Goal: Information Seeking & Learning: Understand process/instructions

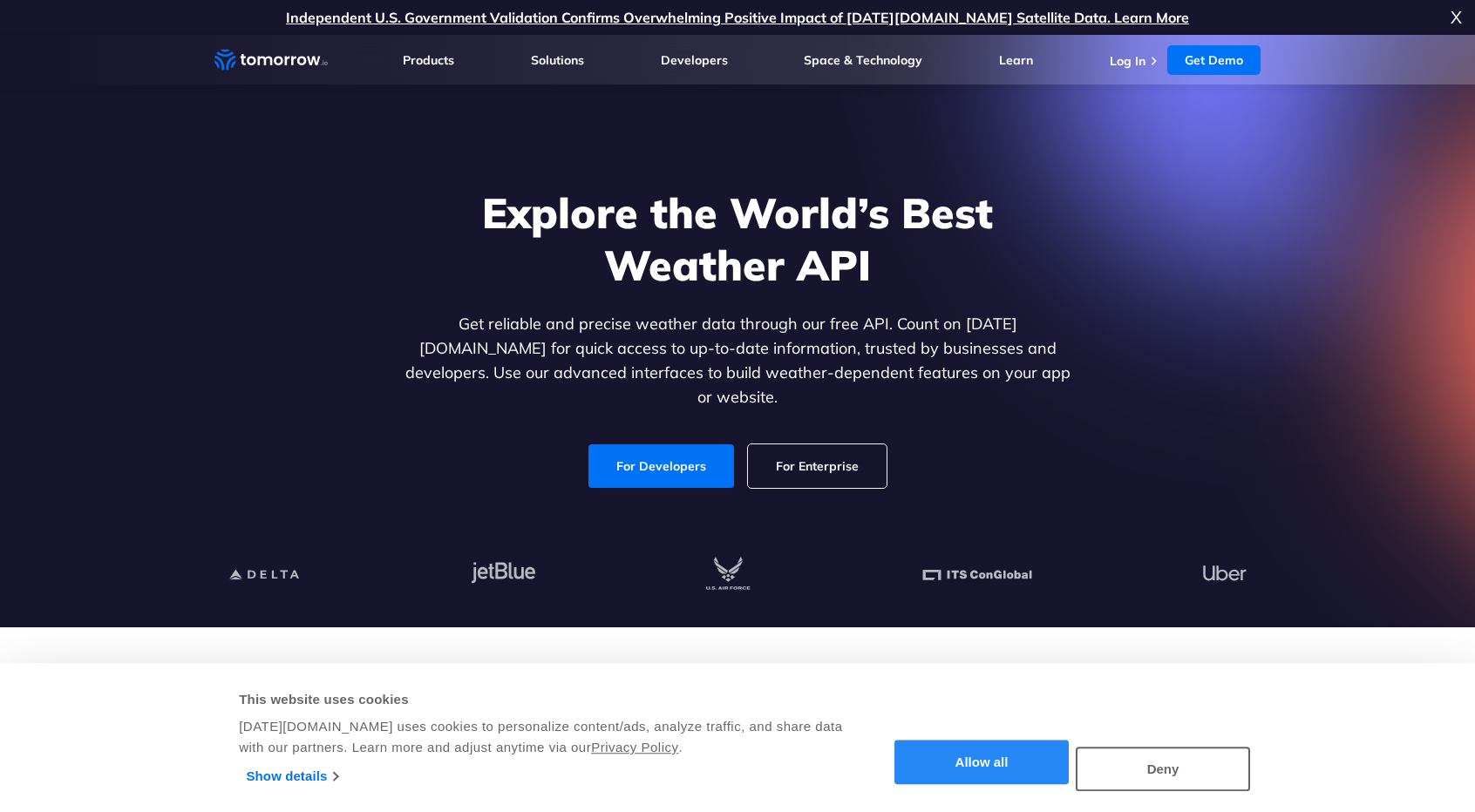
click at [1003, 765] on button "Allow all" at bounding box center [982, 763] width 174 height 44
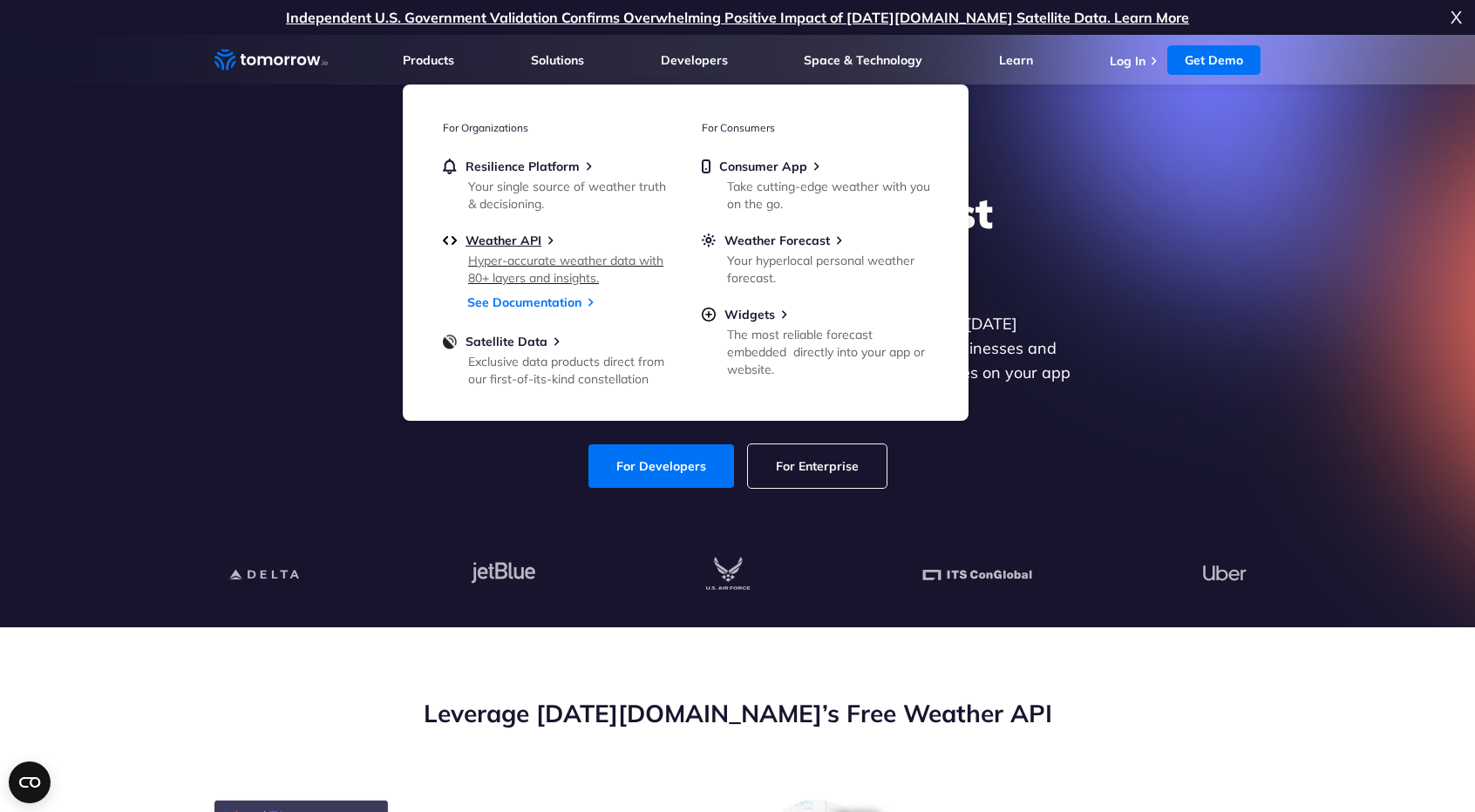
click at [513, 250] on link "Weather API Hyper-accurate weather data with 80+ layers and insights." at bounding box center [556, 258] width 226 height 51
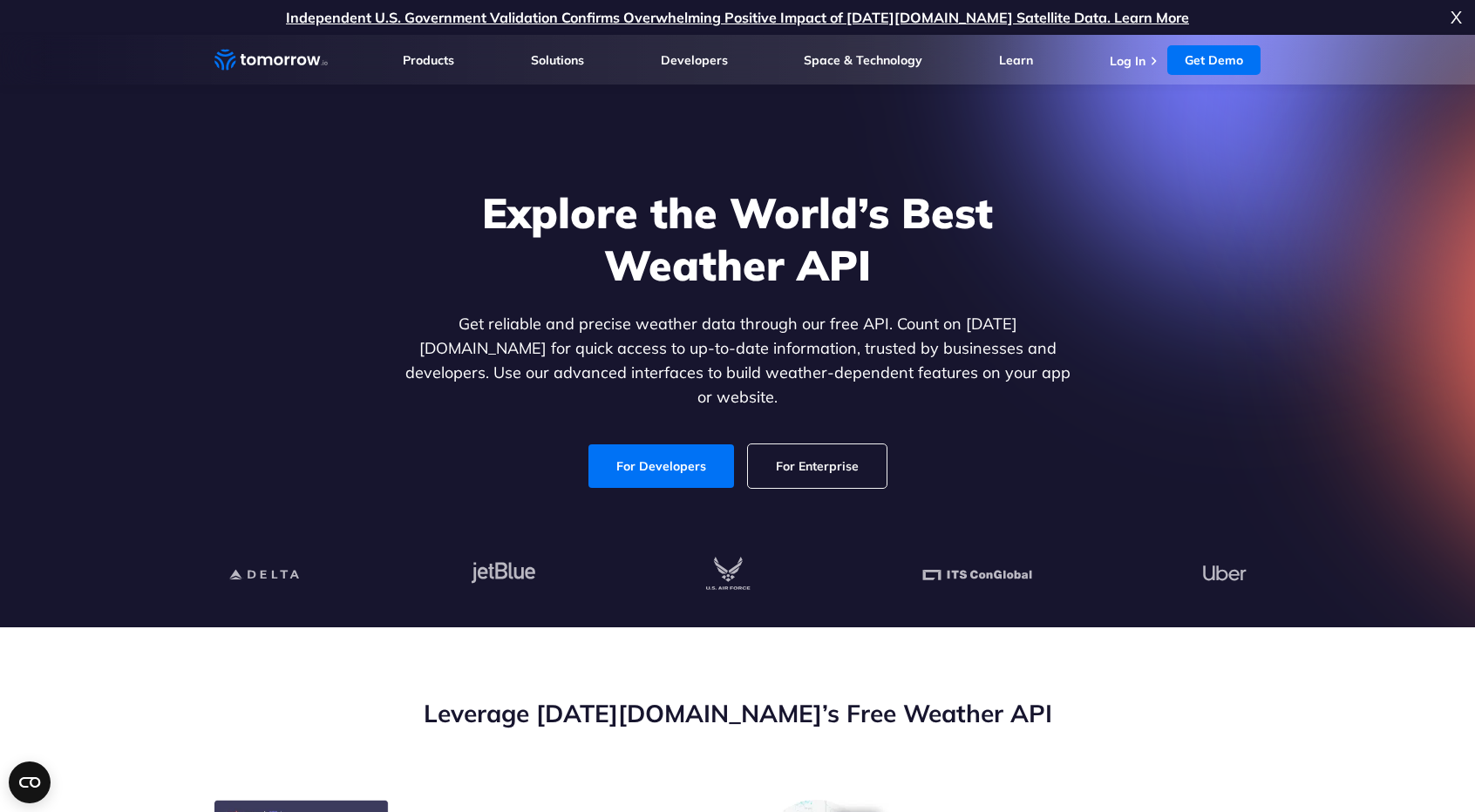
drag, startPoint x: 263, startPoint y: 210, endPoint x: 251, endPoint y: 149, distance: 62.2
click at [263, 210] on div "Explore the World’s Best Weather API Get reliable and precise weather data thro…" at bounding box center [737, 338] width 1074 height 371
click at [1114, 320] on div "Explore the World’s Best Weather API Get reliable and precise weather data thro…" at bounding box center [737, 338] width 1074 height 371
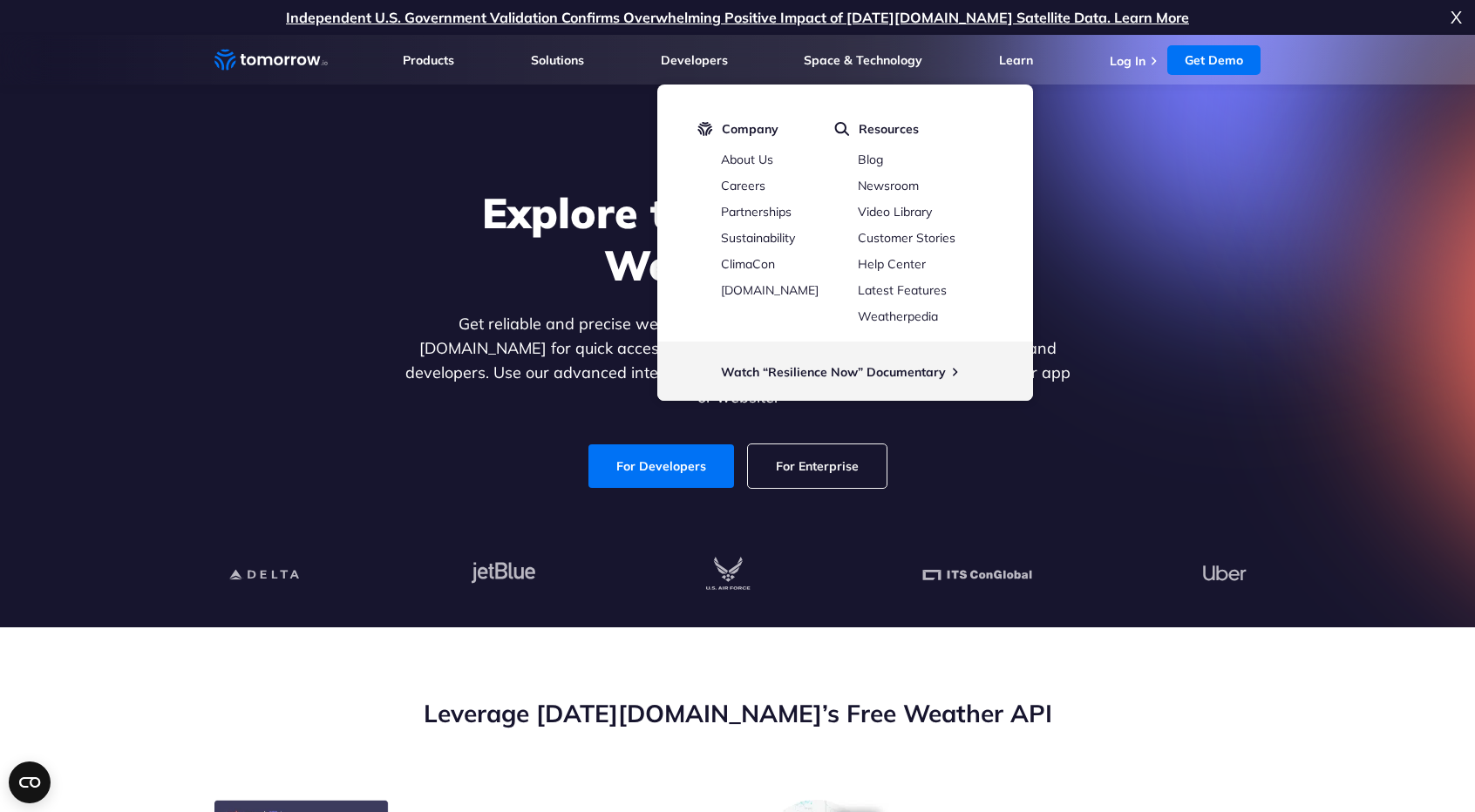
click at [723, 306] on li "Company About Us Careers Partnerships Sustainability ClimaCon TomorrowNow.org" at bounding box center [749, 222] width 105 height 203
click at [1179, 488] on div "Explore the World’s Best Weather API Get reliable and precise weather data thro…" at bounding box center [737, 338] width 1074 height 371
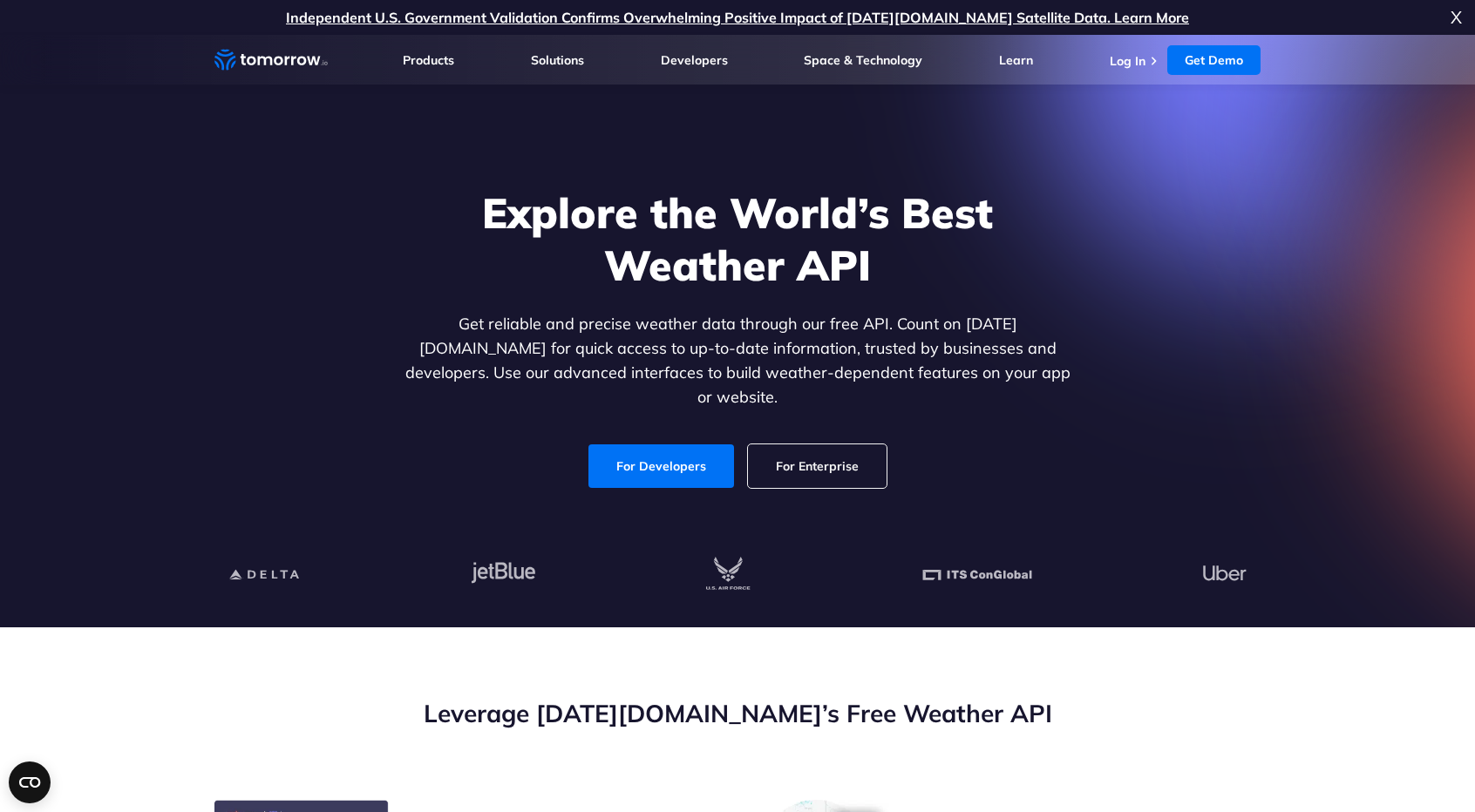
drag, startPoint x: 1459, startPoint y: 21, endPoint x: 1431, endPoint y: 37, distance: 32.2
click at [1458, 21] on span "X" at bounding box center [1456, 18] width 11 height 35
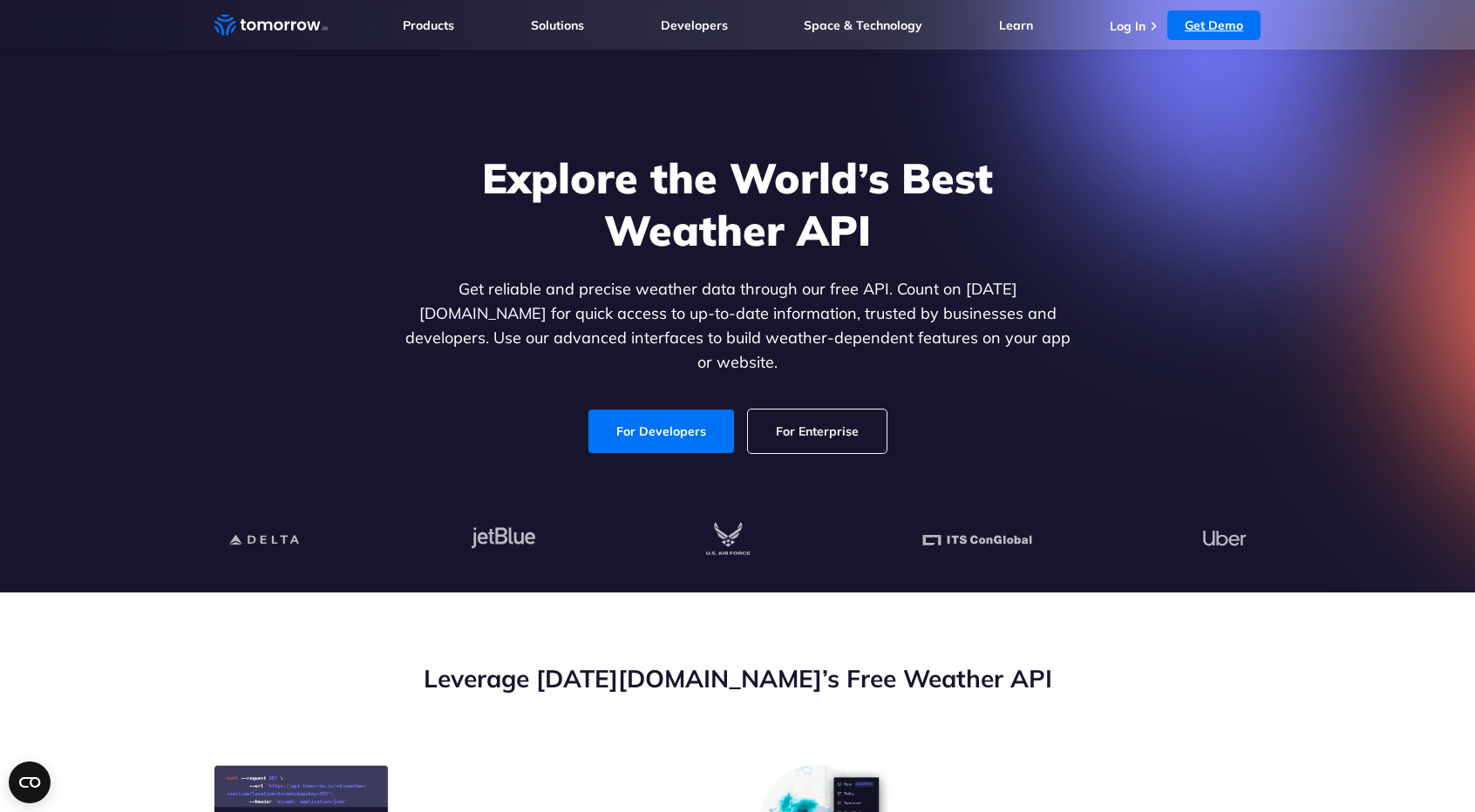
click at [1192, 25] on link "Get Demo" at bounding box center [1214, 25] width 94 height 30
drag, startPoint x: 370, startPoint y: 497, endPoint x: 427, endPoint y: 472, distance: 62.2
click at [1214, 24] on link "Get Demo" at bounding box center [1214, 25] width 94 height 30
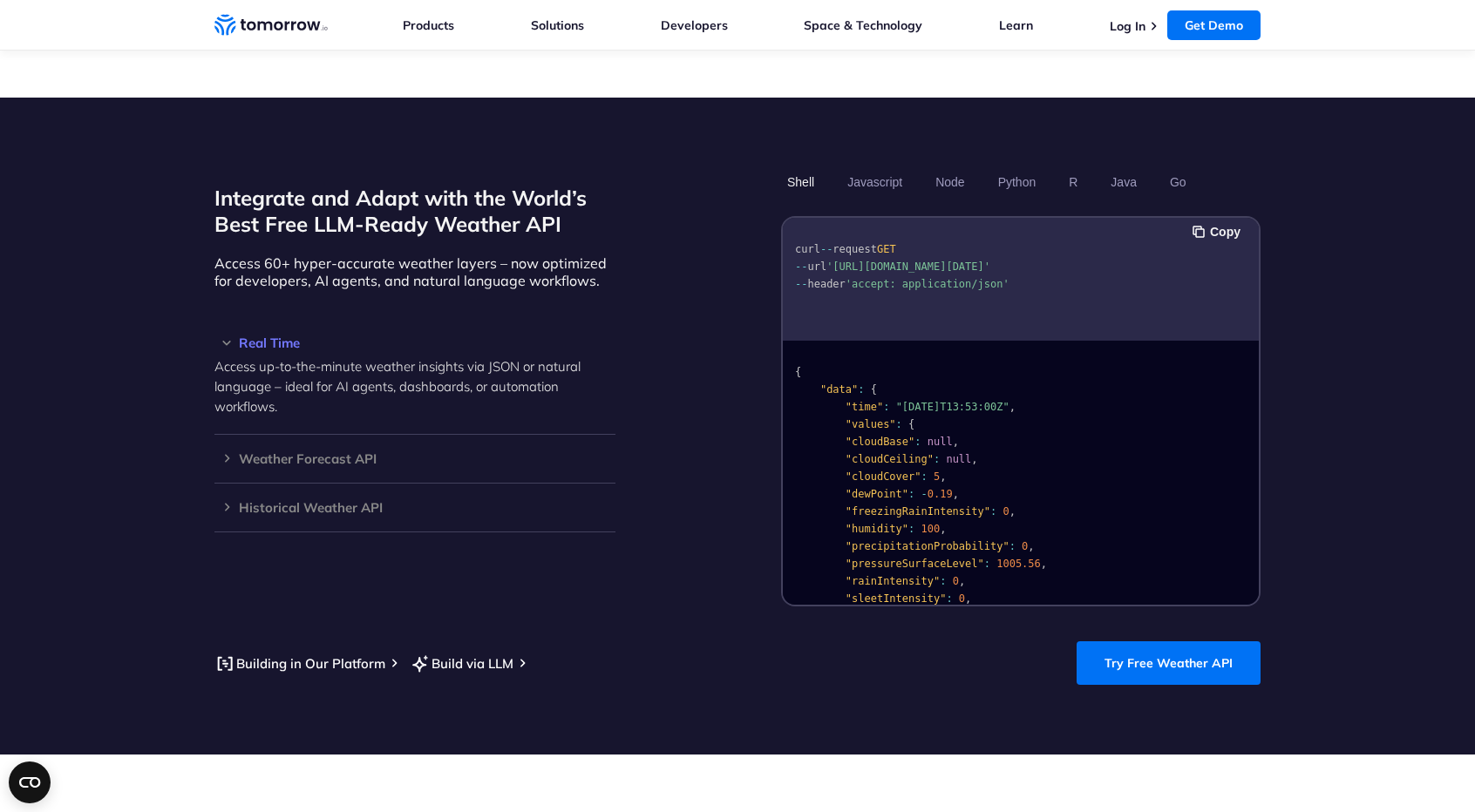
scroll to position [1482, 0]
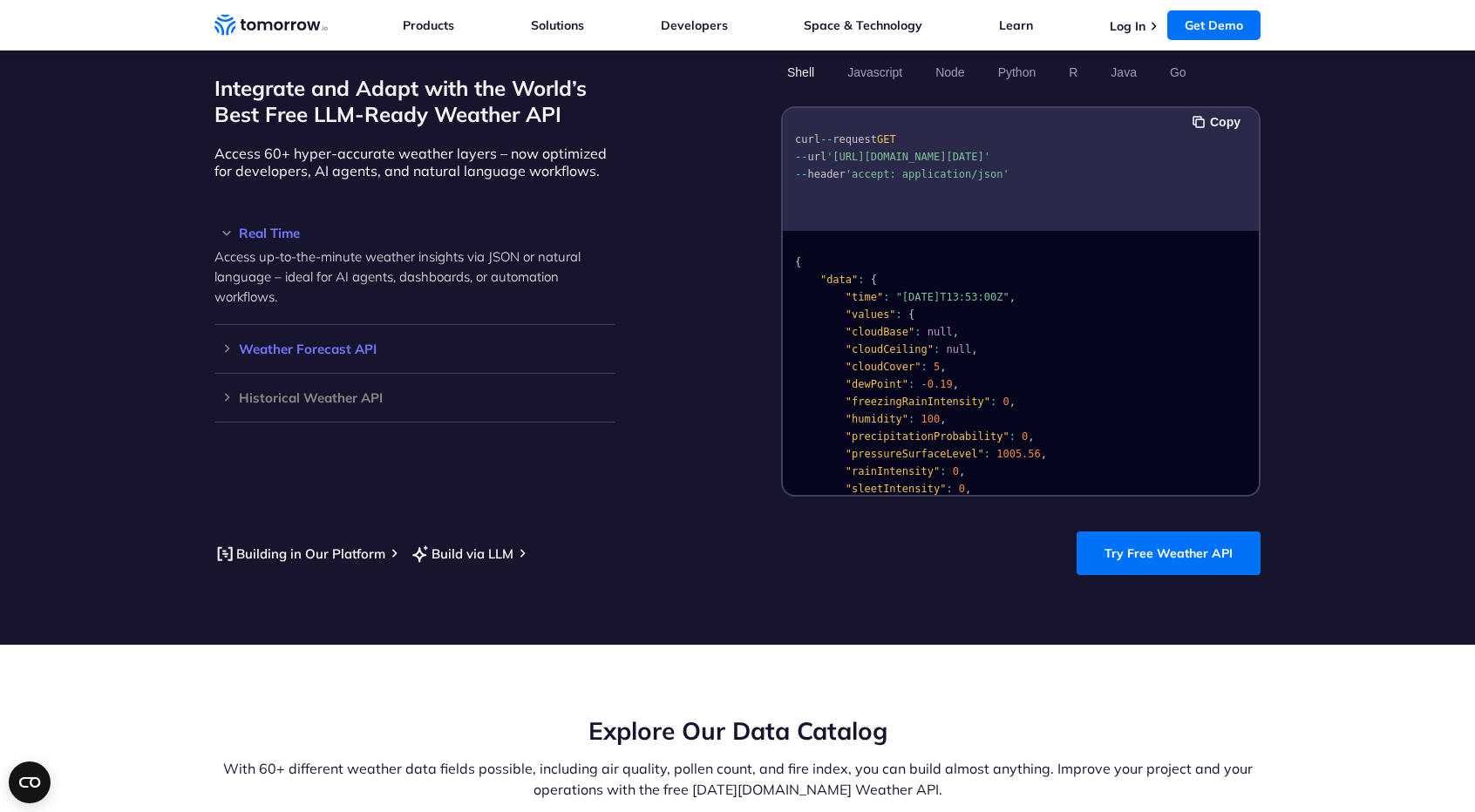
click at [214, 343] on h3 "Weather Forecast API" at bounding box center [414, 349] width 401 height 13
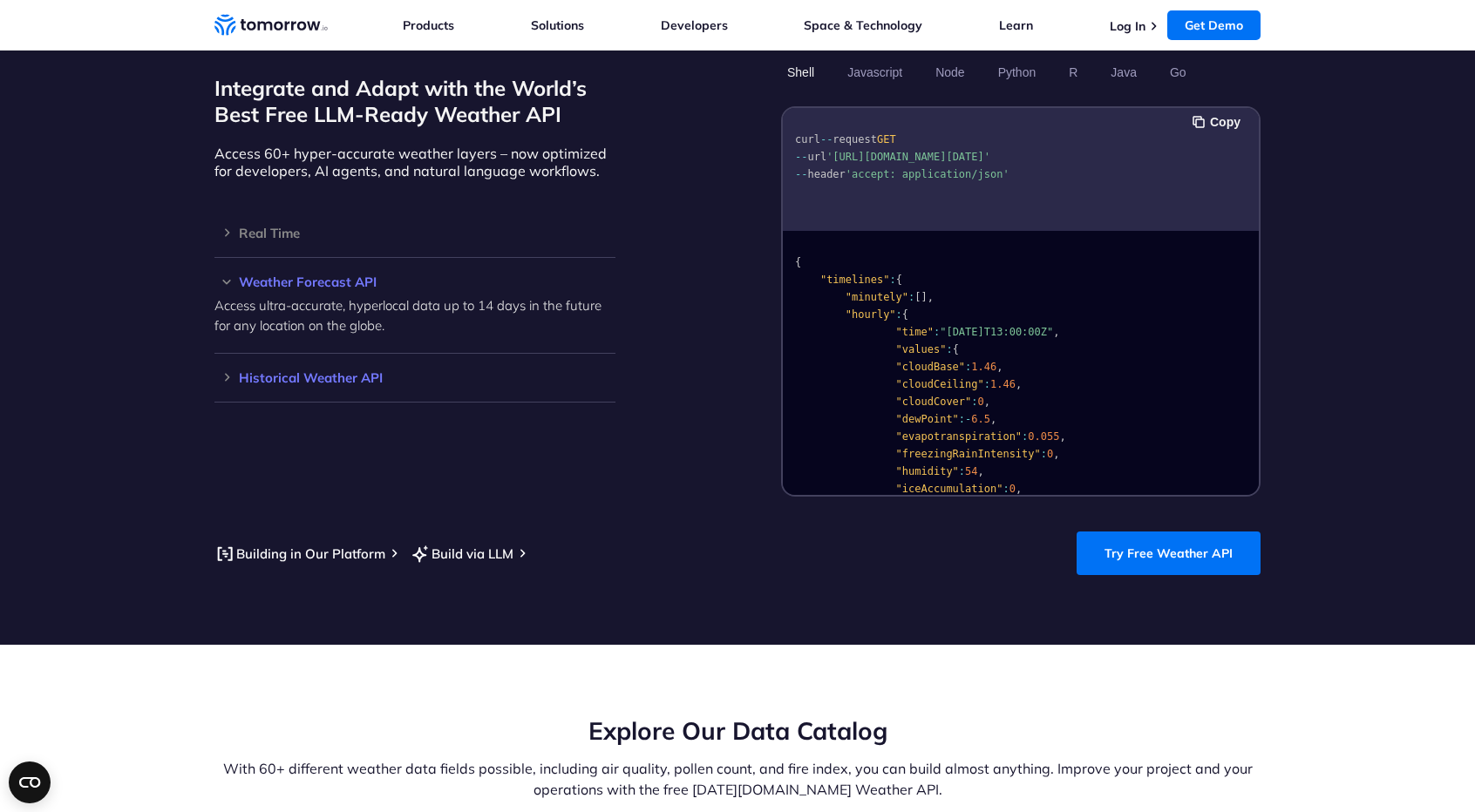
click at [222, 372] on h3 "Historical Weather API" at bounding box center [414, 378] width 401 height 13
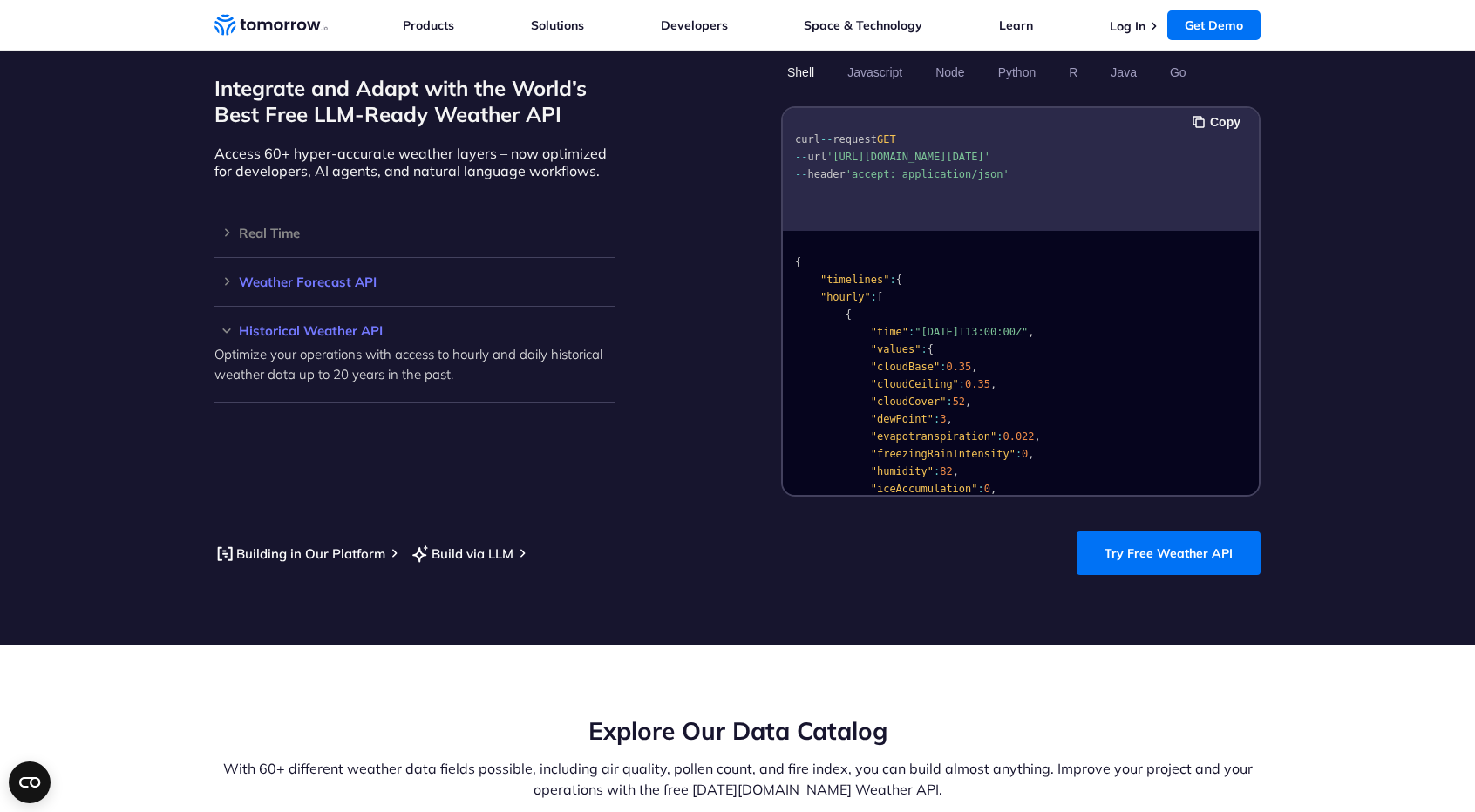
click at [225, 275] on h3 "Weather Forecast API" at bounding box center [414, 282] width 401 height 13
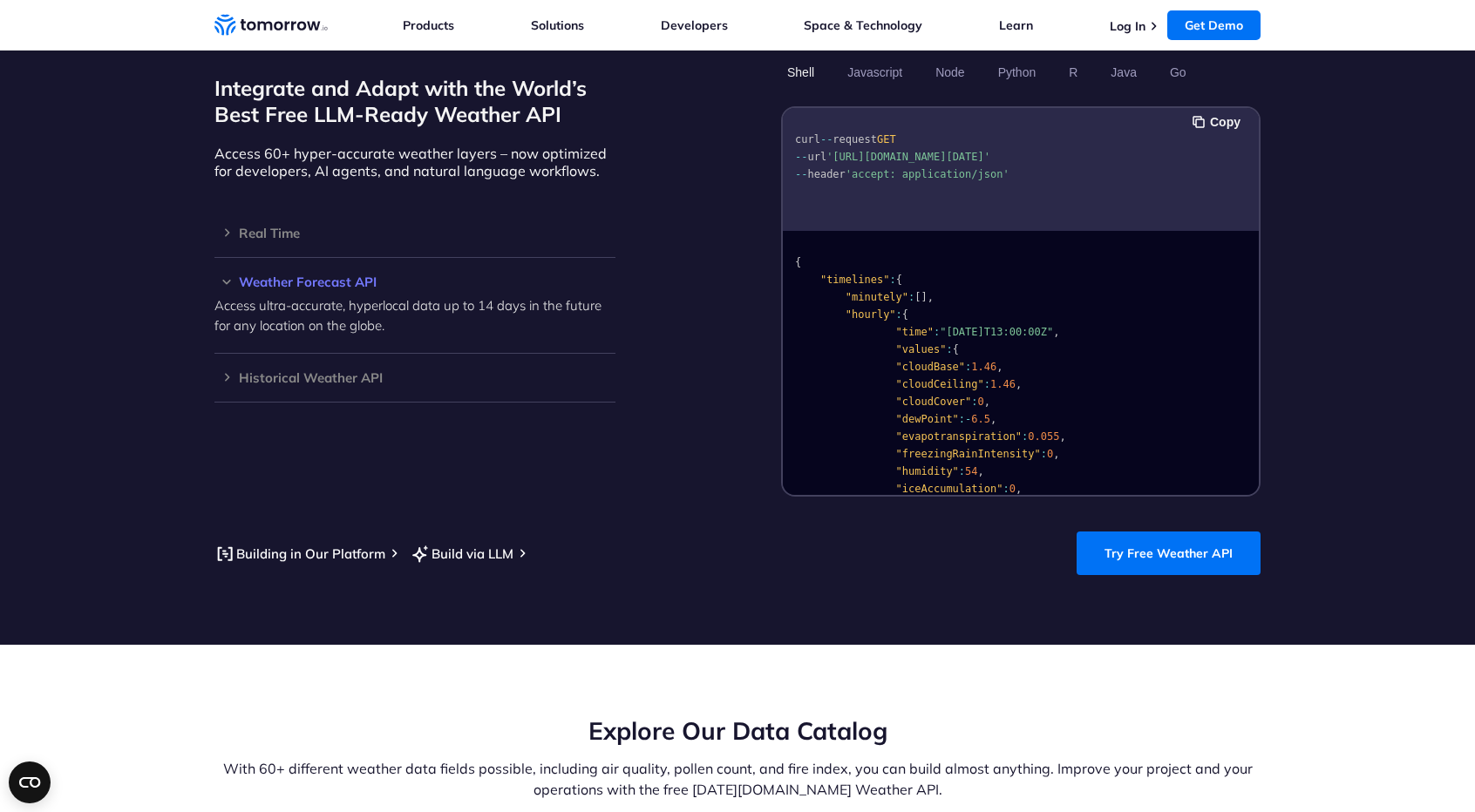
click at [314, 258] on div "Weather Forecast API Access ultra-accurate, hyperlocal data up to 14 days in th…" at bounding box center [414, 305] width 401 height 95
click at [317, 275] on h3 "Weather Forecast API" at bounding box center [414, 282] width 401 height 13
click at [281, 226] on h3 "Real Time" at bounding box center [414, 233] width 401 height 13
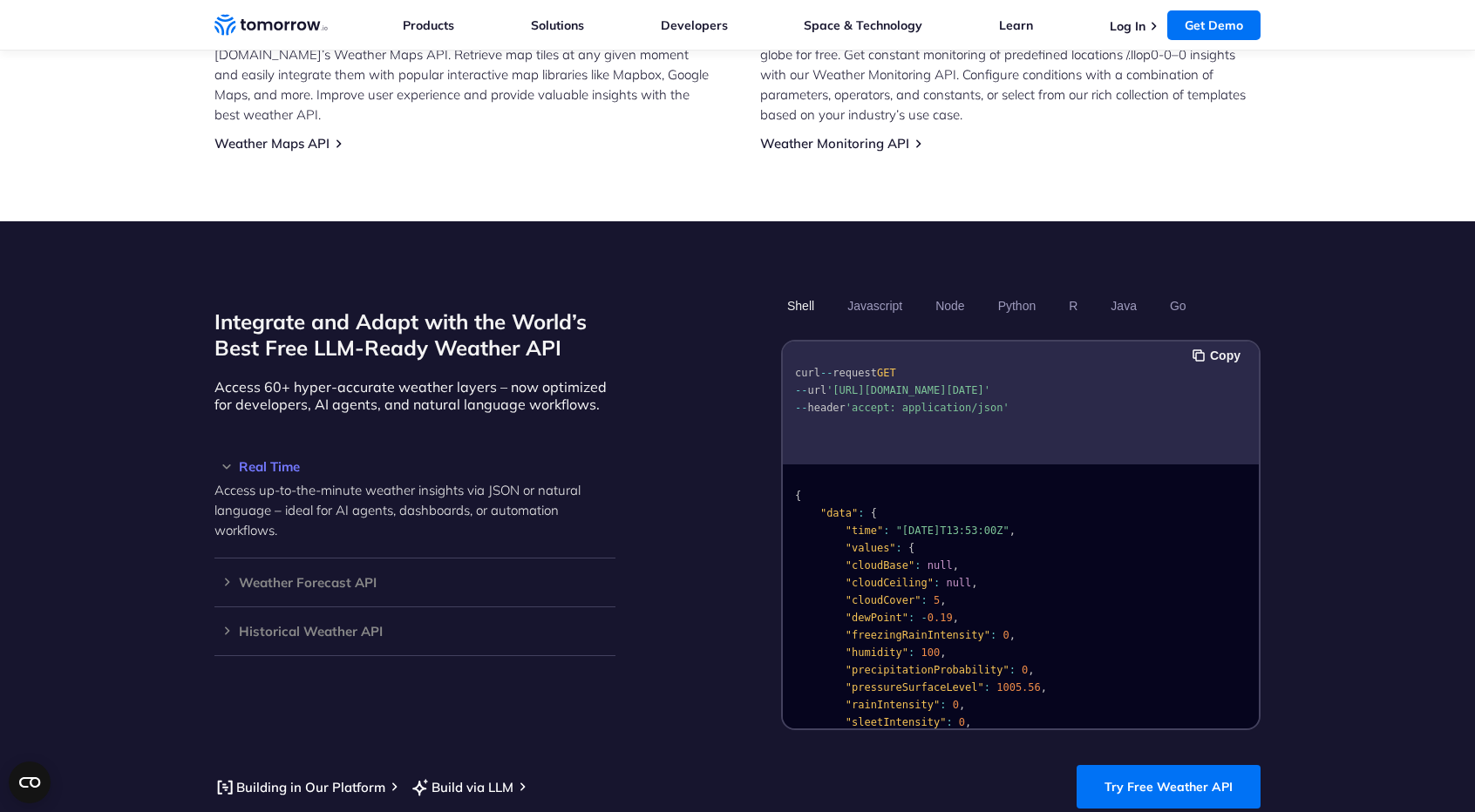
scroll to position [1220, 0]
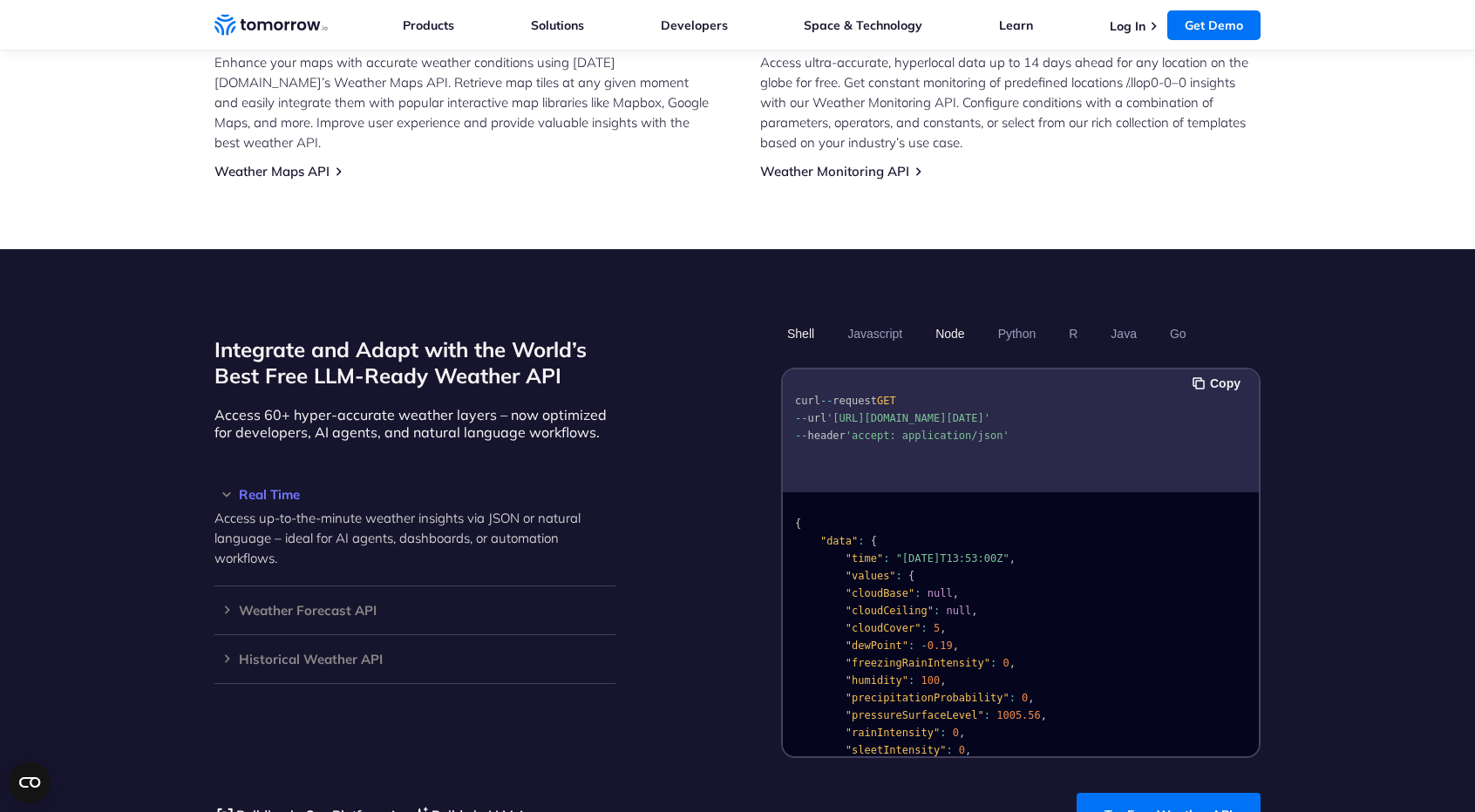
click at [943, 319] on button "Node" at bounding box center [949, 334] width 41 height 30
click at [1130, 319] on button "Java" at bounding box center [1123, 334] width 38 height 30
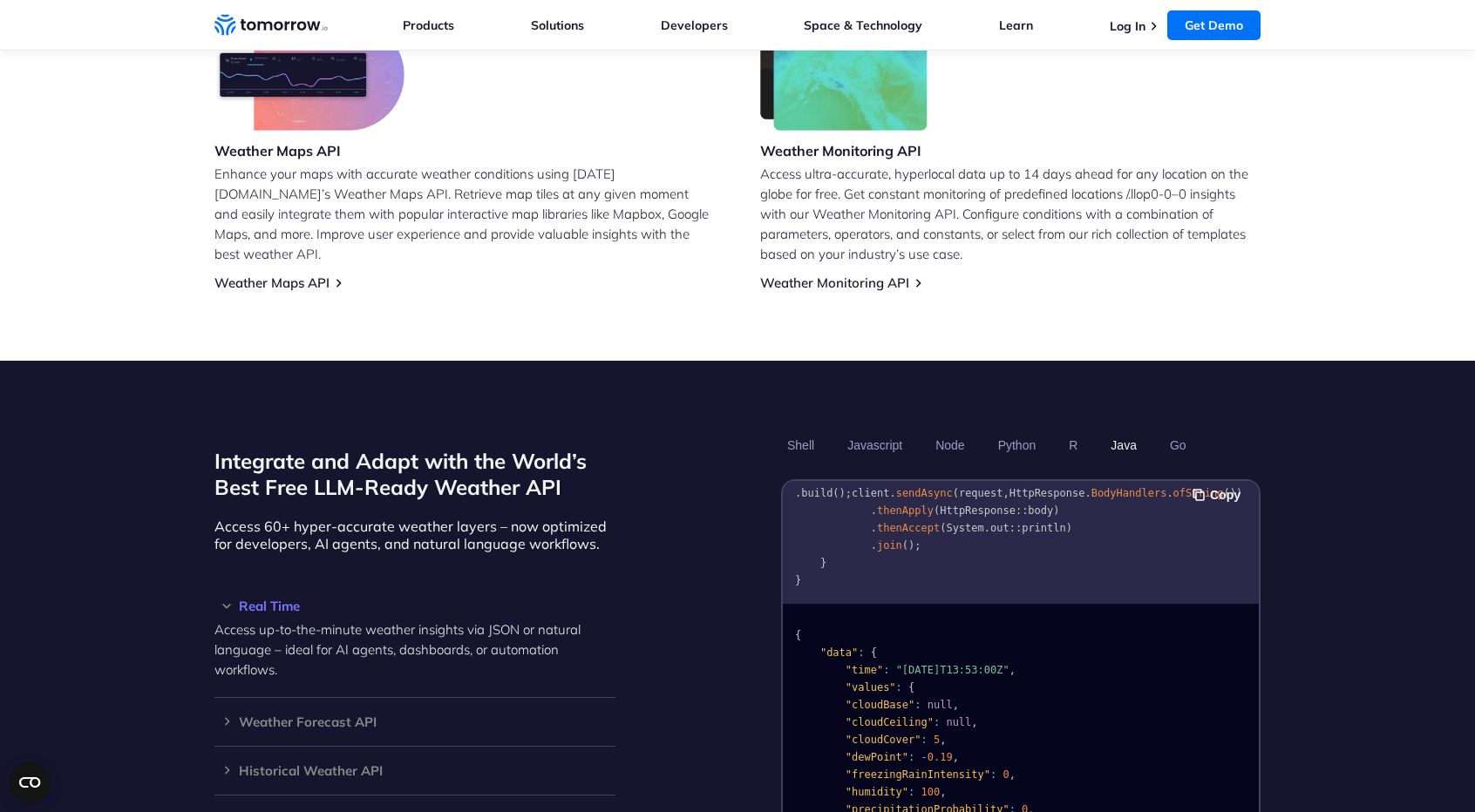
scroll to position [1046, 0]
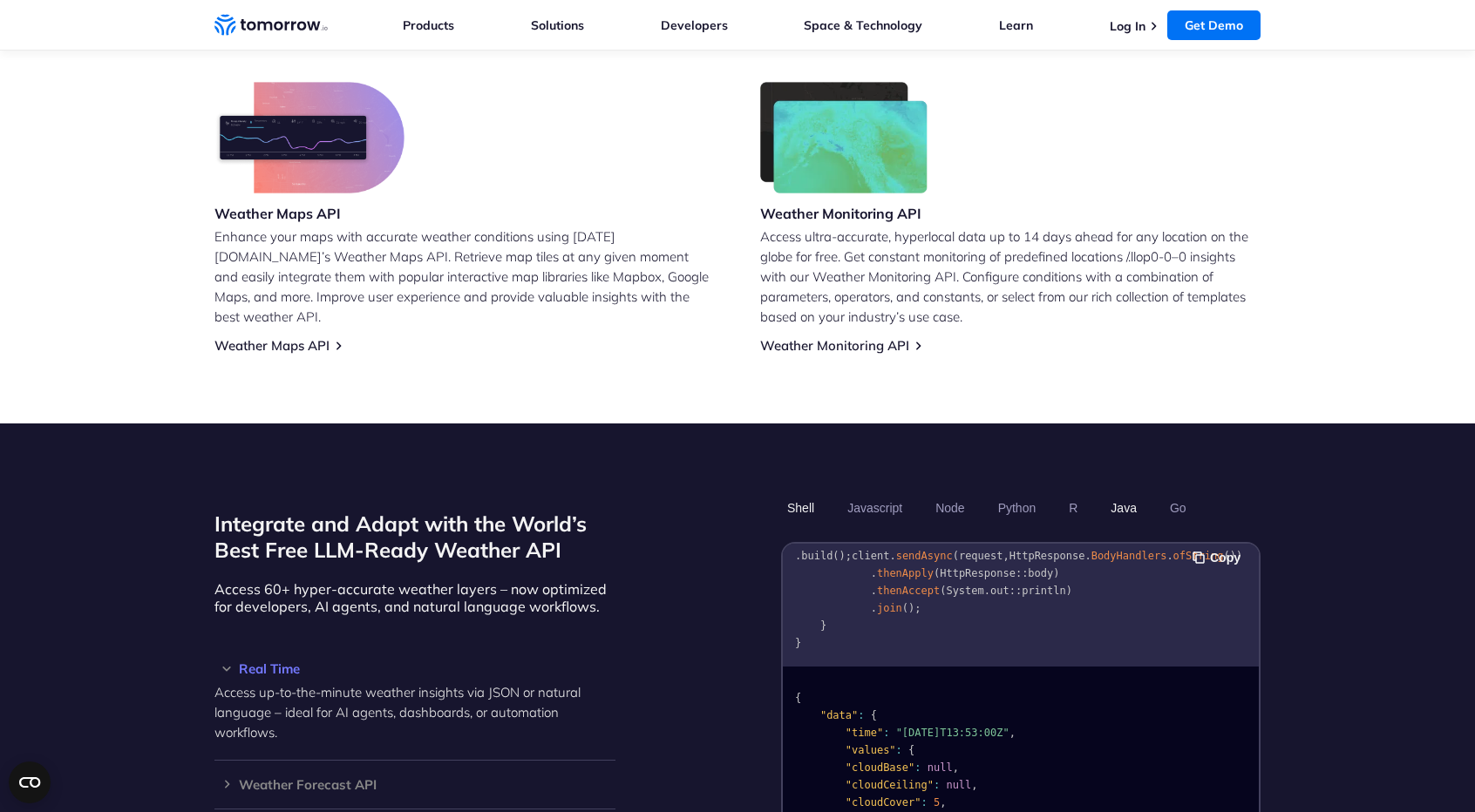
click at [804, 493] on button "Shell" at bounding box center [801, 508] width 39 height 30
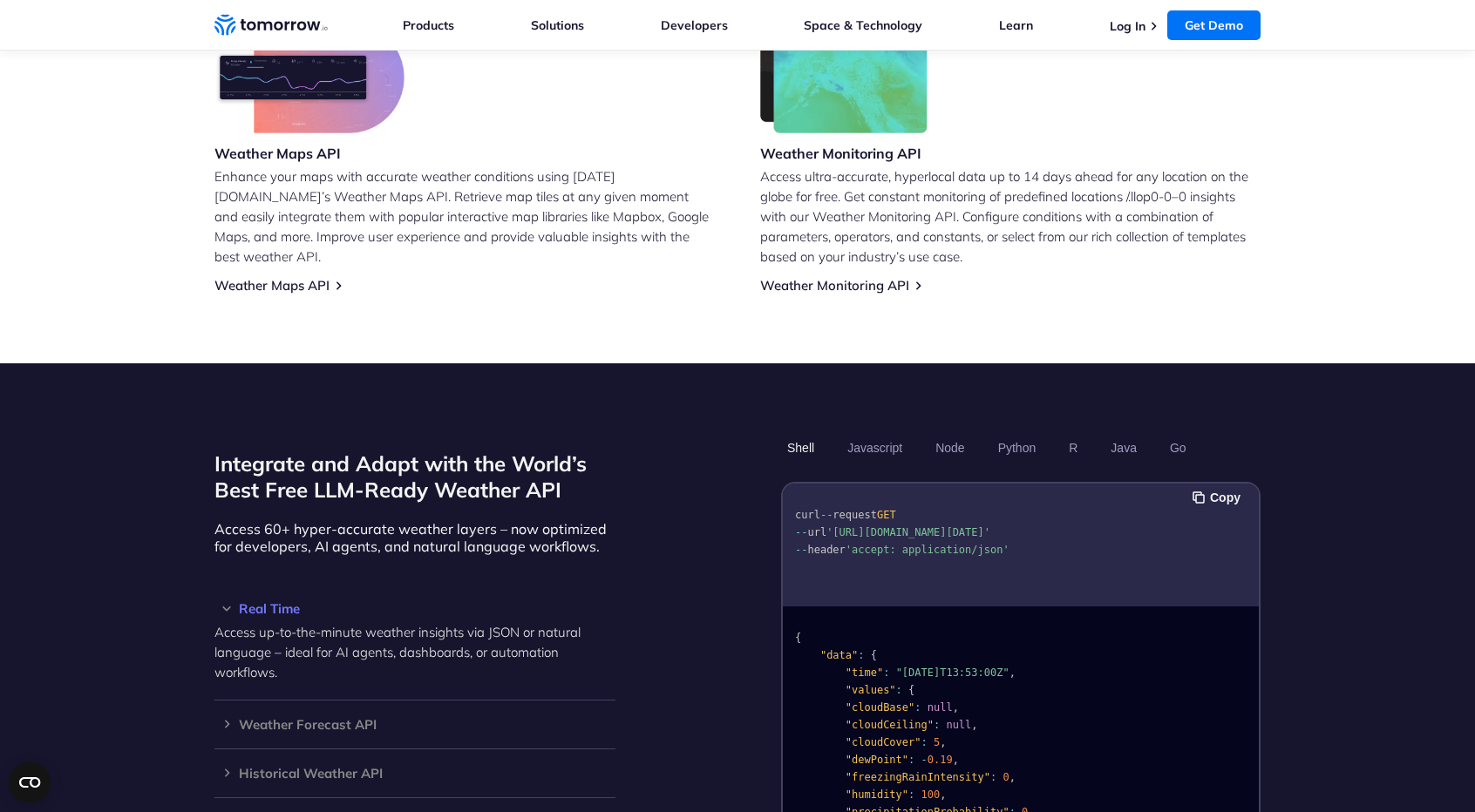
scroll to position [1133, 0]
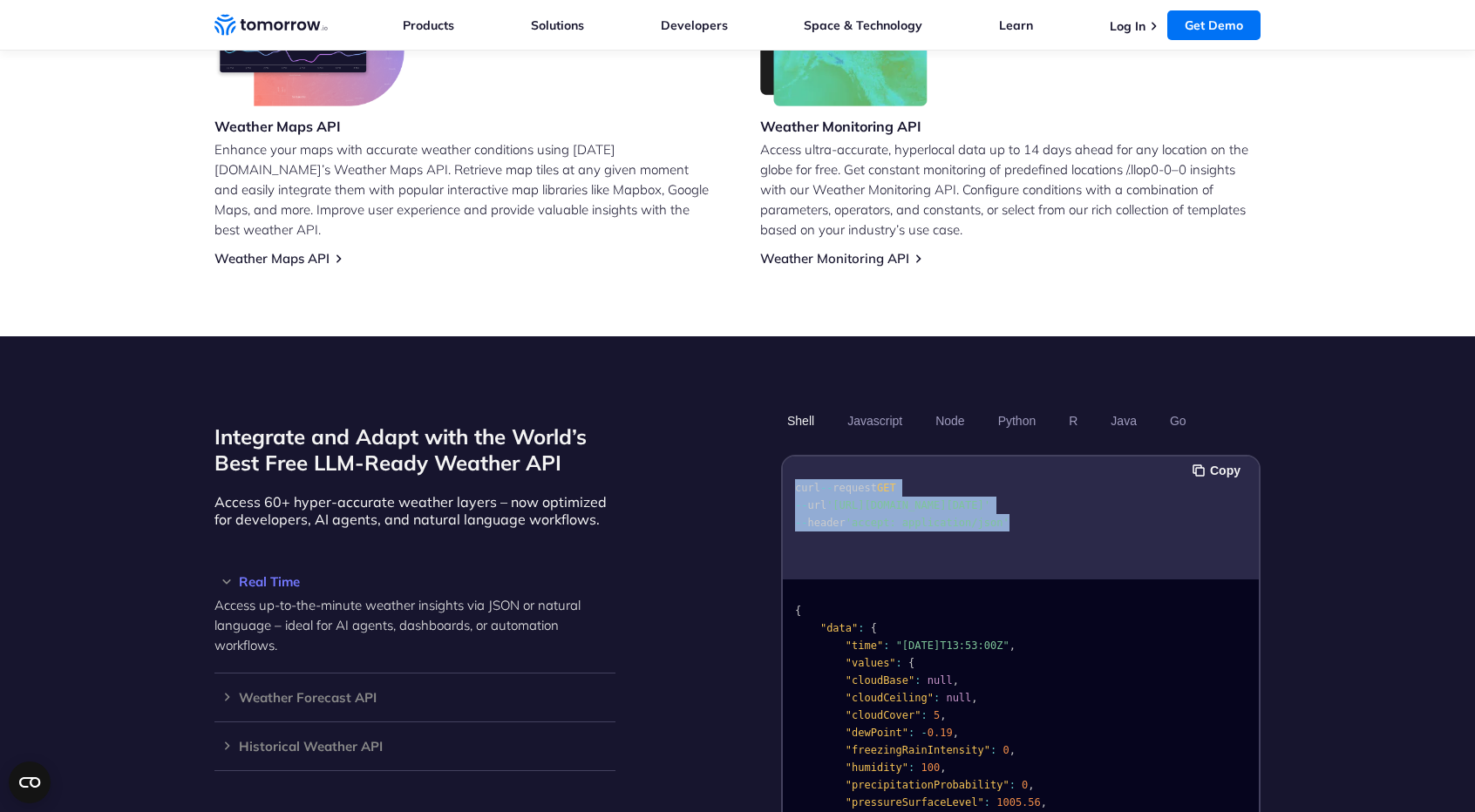
drag, startPoint x: 1002, startPoint y: 521, endPoint x: 786, endPoint y: 468, distance: 222.4
click at [786, 468] on pre "curl -- request GET -- url 'https://api.tomorrow.io/v4/weather/realtime?locatio…" at bounding box center [1020, 501] width 476 height 80
copy code "curl -- request GET -- url 'https://api.tomorrow.io/v4/weather/realtime?locatio…"
click at [990, 500] on span "'https://api.tomorrow.io/v4/weather/realtime?location=toronto&apikey=XXX'" at bounding box center [908, 505] width 164 height 12
click at [943, 406] on button "Node" at bounding box center [949, 421] width 41 height 30
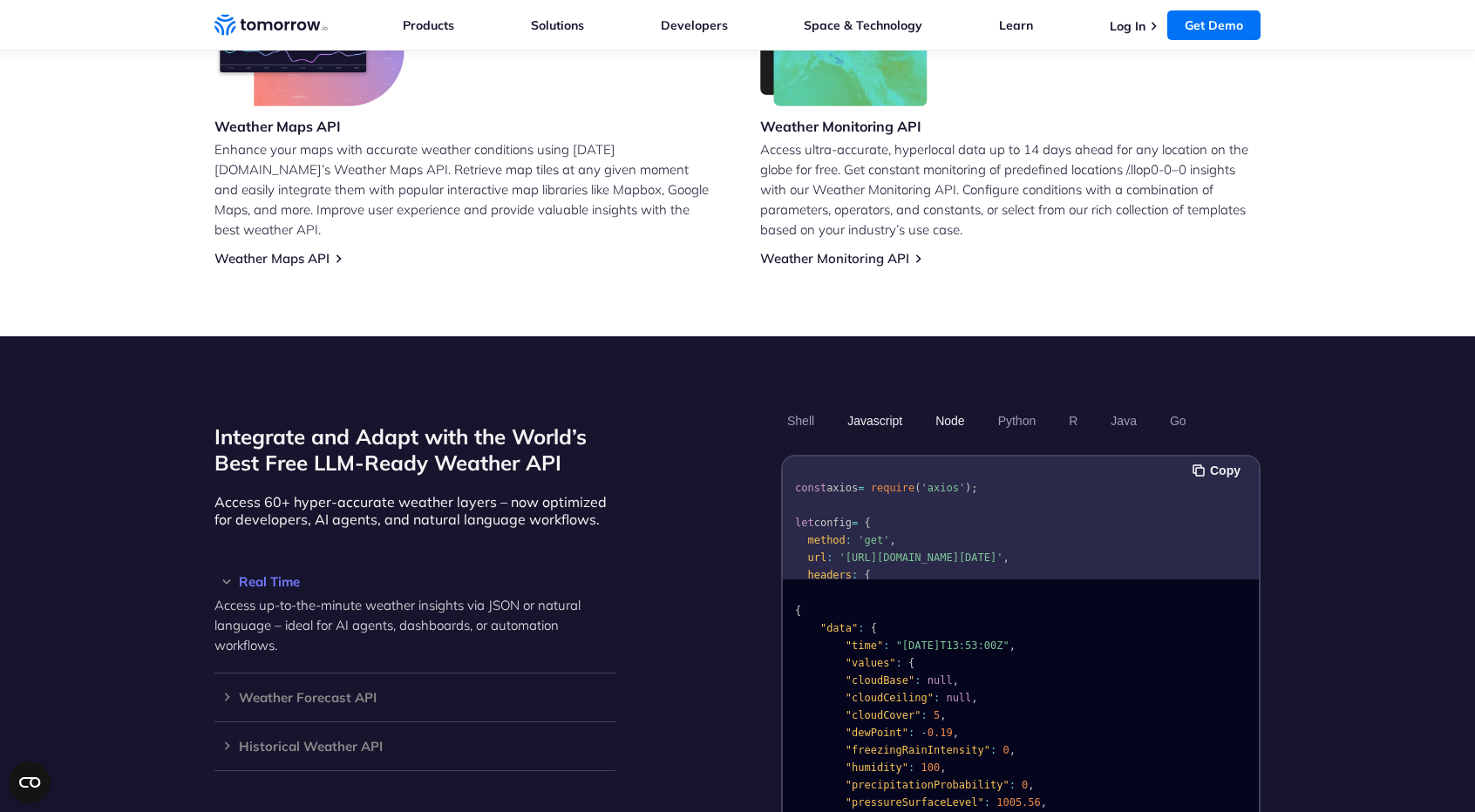
click at [875, 406] on button "Javascript" at bounding box center [874, 421] width 67 height 30
click at [953, 406] on button "Node" at bounding box center [949, 421] width 41 height 30
click at [806, 406] on button "Shell" at bounding box center [801, 421] width 39 height 30
drag, startPoint x: 794, startPoint y: 484, endPoint x: 1098, endPoint y: 488, distance: 304.0
click at [1098, 488] on pre "curl -- request GET -- url 'https://api.tomorrow.io/v4/weather/realtime?locatio…" at bounding box center [1020, 501] width 476 height 80
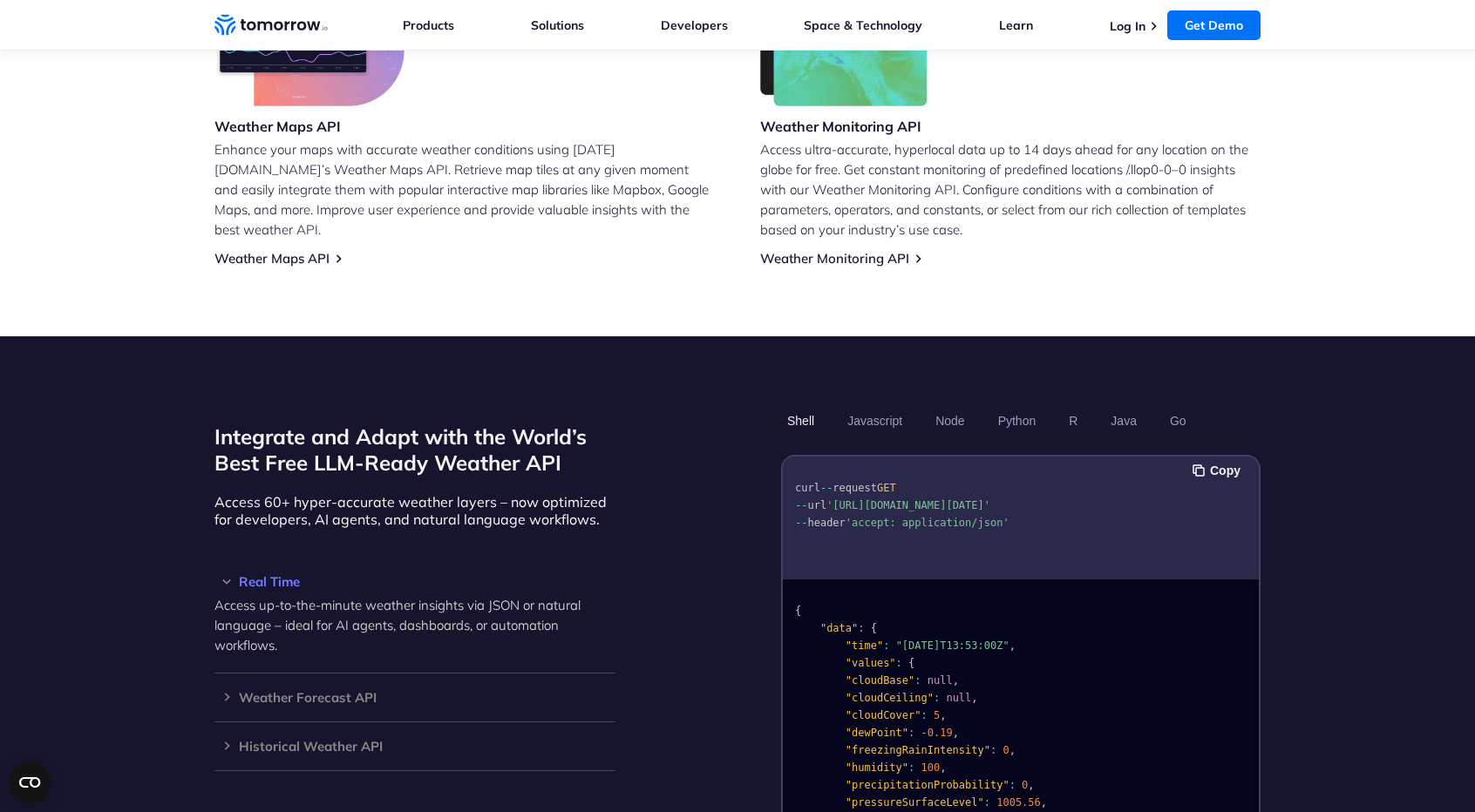
copy code "-- url 'https://api.tomorrow.io/v4/weather/realtime?"
click at [948, 530] on pre "curl -- request GET -- url 'https://api.tomorrow.io/v4/weather/realtime?locatio…" at bounding box center [1020, 501] width 476 height 80
drag, startPoint x: 792, startPoint y: 501, endPoint x: 968, endPoint y: 501, distance: 176.0
click at [968, 501] on pre "curl -- request GET -- url 'https://api.tomorrow.io/v4/weather/realtime?locatio…" at bounding box center [1020, 501] width 476 height 80
copy span "location=toronto&apikey=XXX'"
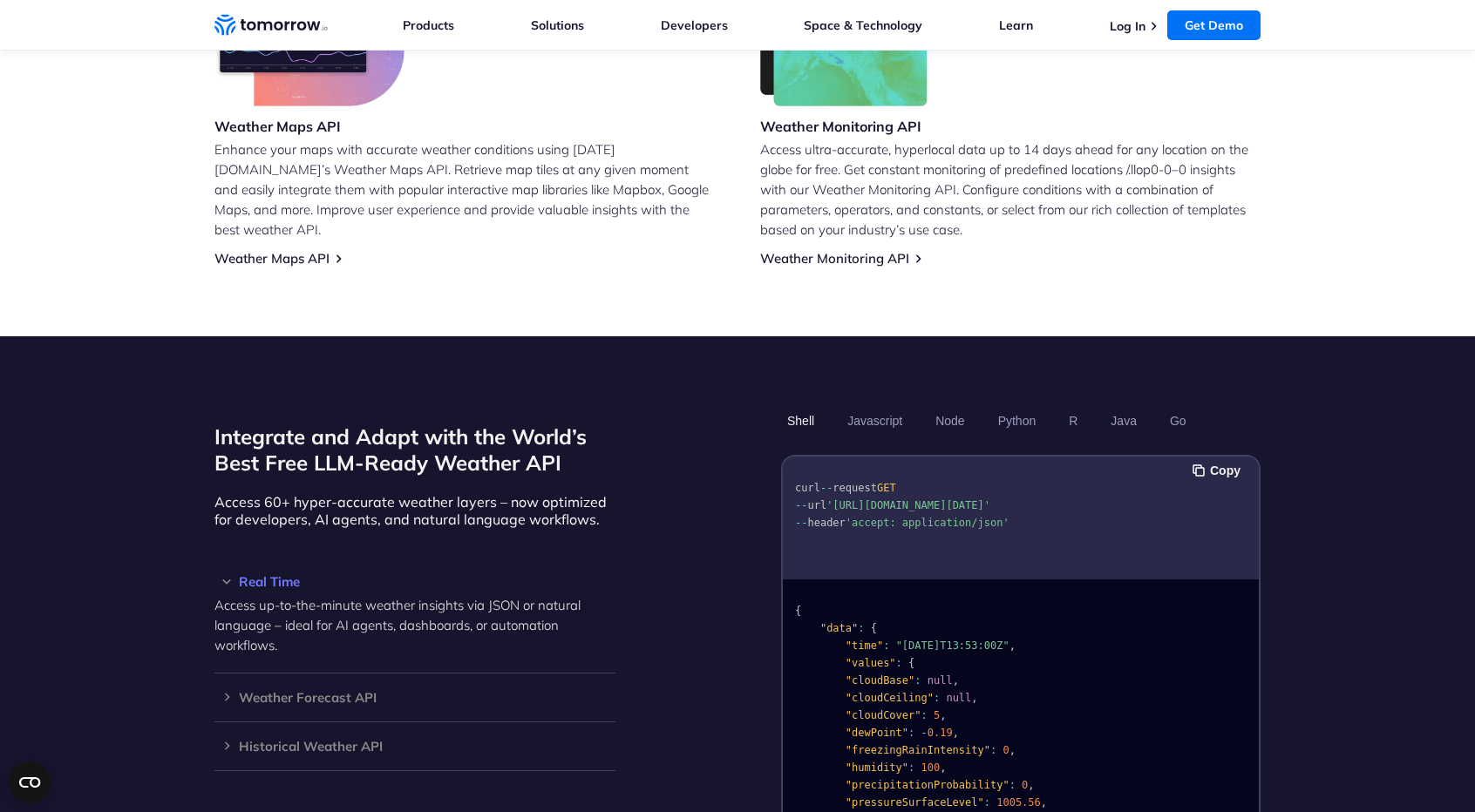
click at [972, 534] on pre "curl -- request GET -- url 'https://api.tomorrow.io/v4/weather/realtime?locatio…" at bounding box center [1020, 501] width 476 height 80
drag, startPoint x: 798, startPoint y: 520, endPoint x: 1008, endPoint y: 516, distance: 210.0
click at [1008, 516] on pre "curl -- request GET -- url 'https://api.tomorrow.io/v4/weather/realtime?locatio…" at bounding box center [1020, 501] width 476 height 80
click at [1077, 513] on pre "curl -- request GET -- url 'https://api.tomorrow.io/v4/weather/realtime?locatio…" at bounding box center [1020, 501] width 476 height 80
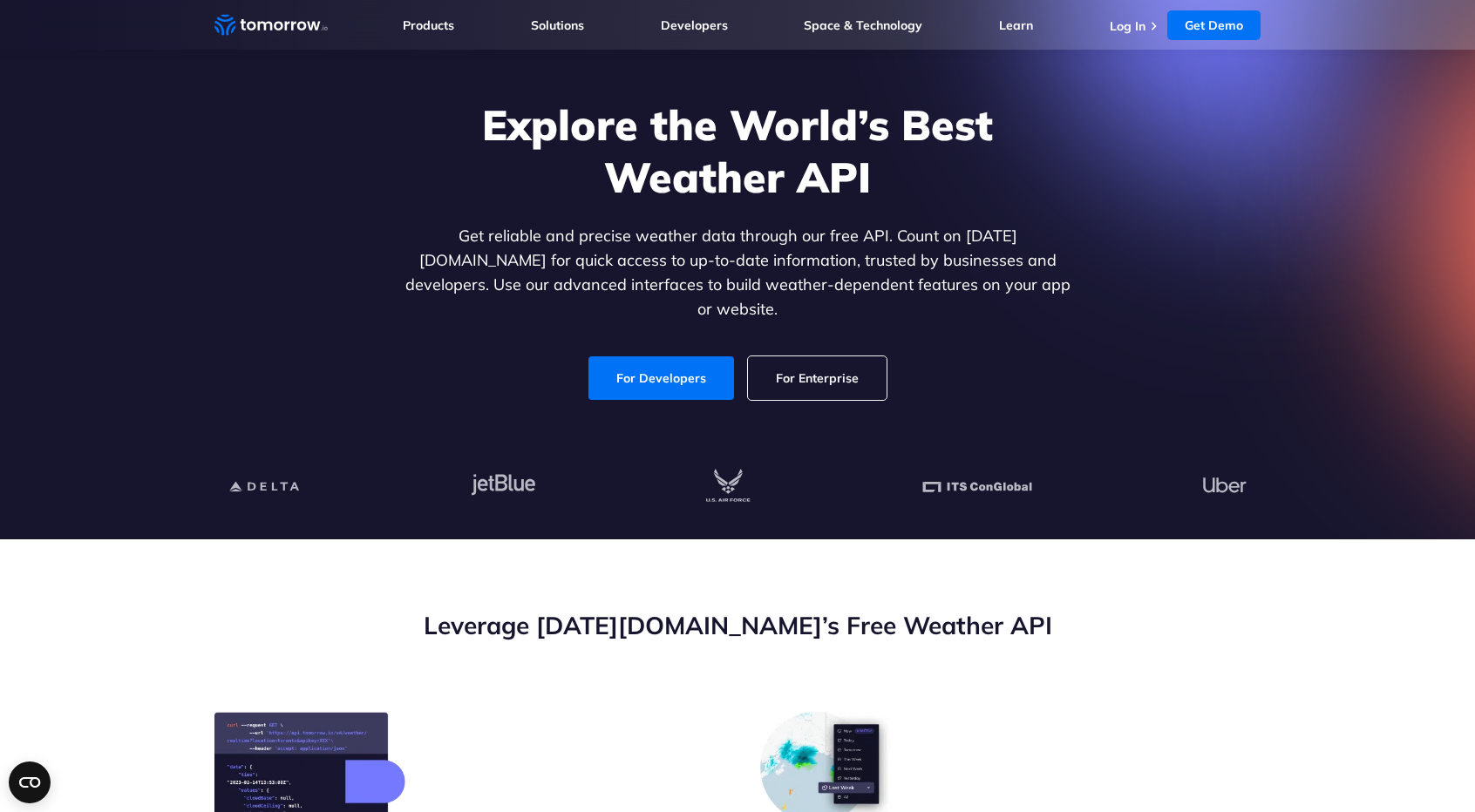
scroll to position [0, 0]
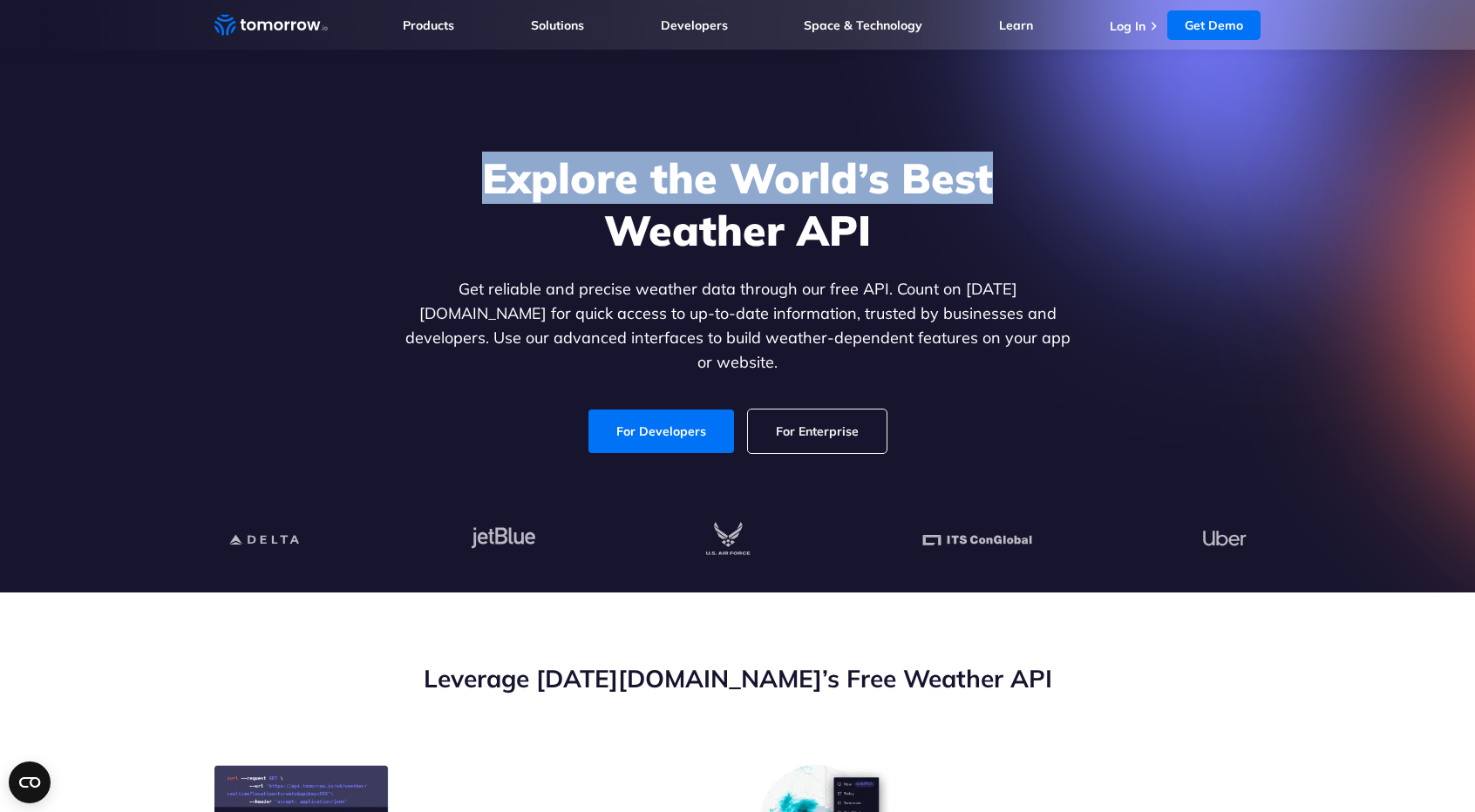
drag, startPoint x: 482, startPoint y: 183, endPoint x: 1069, endPoint y: 197, distance: 587.2
click at [1069, 196] on h1 "Explore the World’s Best Weather API" at bounding box center [738, 204] width 673 height 105
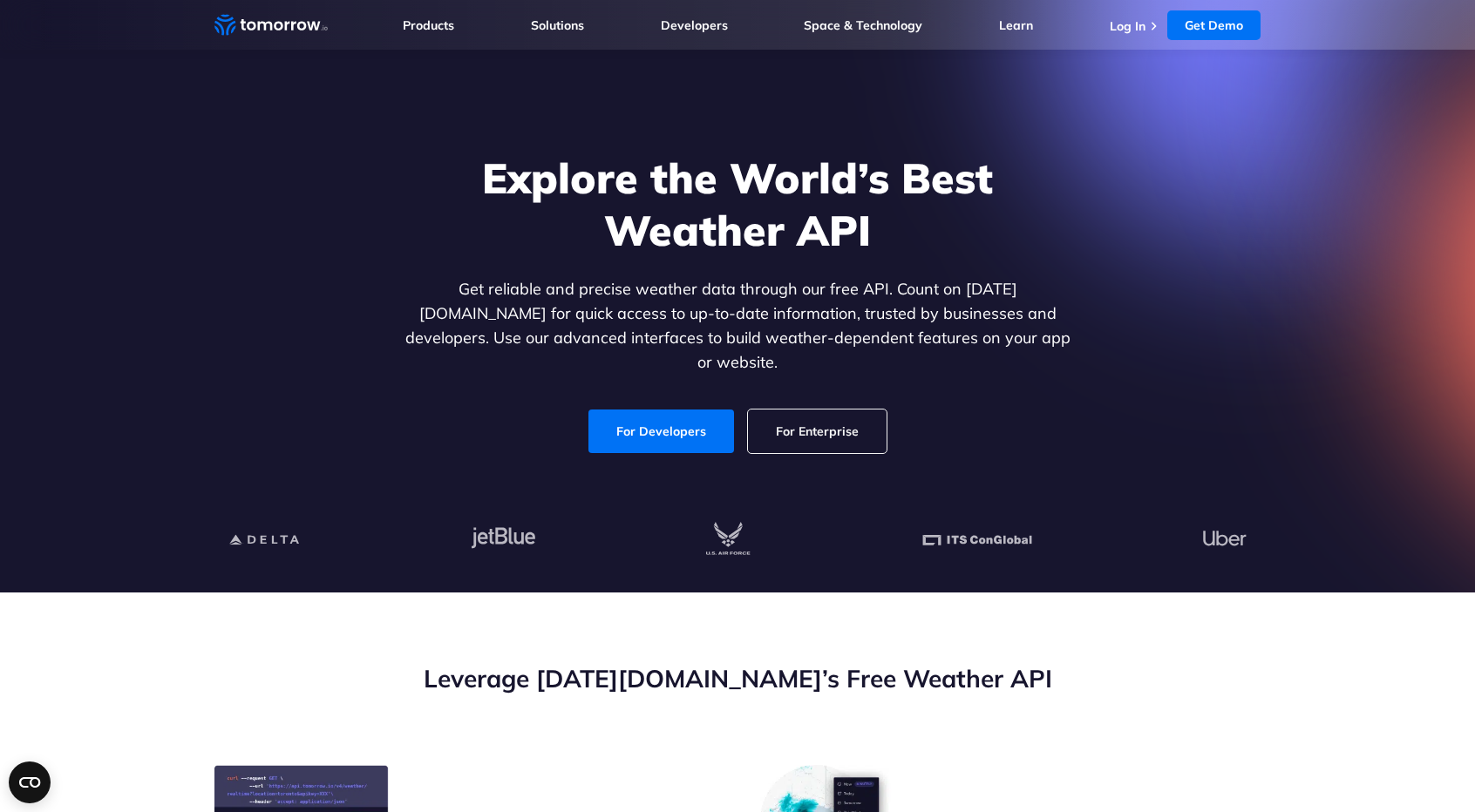
click at [913, 233] on h1 "Explore the World’s Best Weather API" at bounding box center [738, 204] width 673 height 105
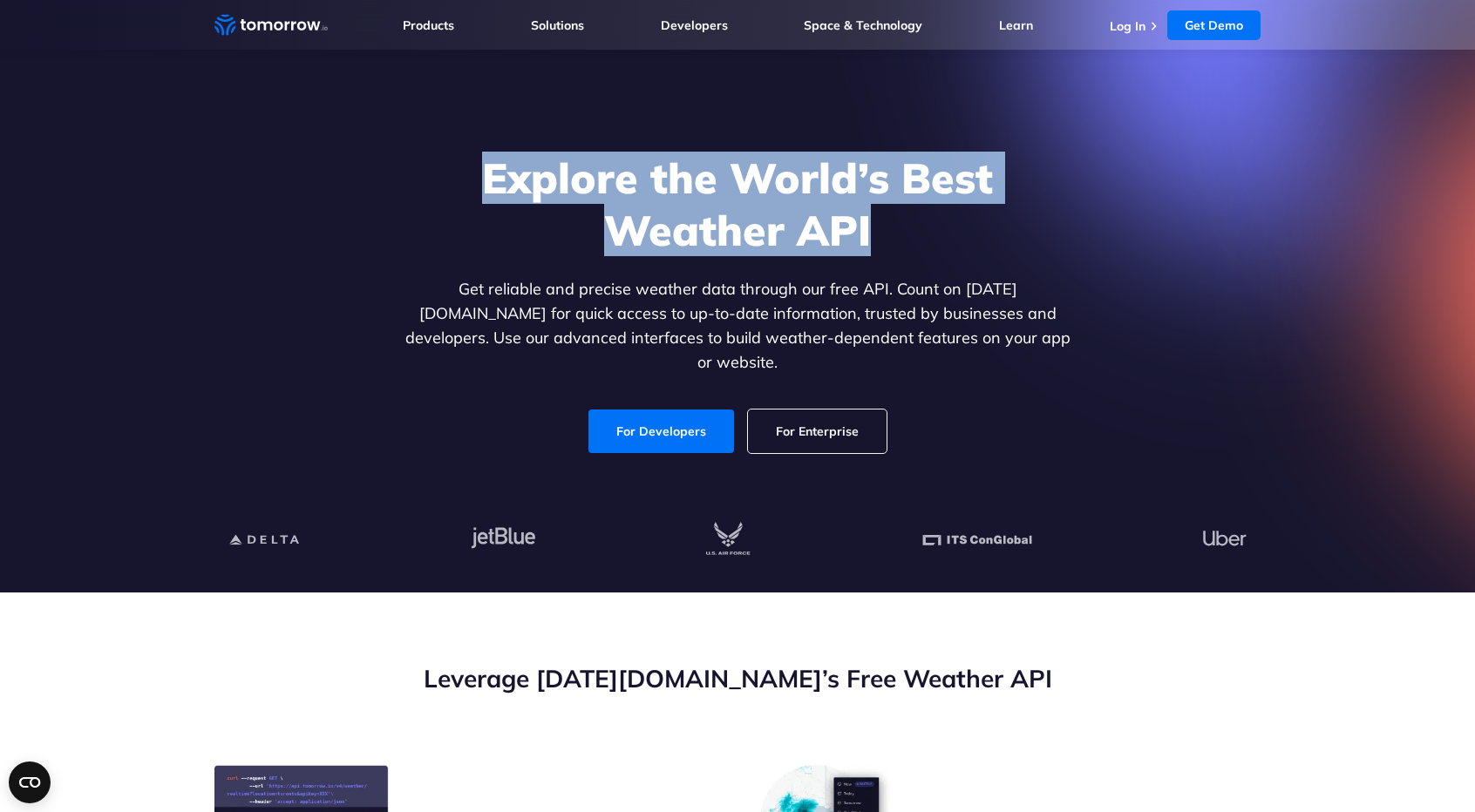
drag, startPoint x: 876, startPoint y: 237, endPoint x: 489, endPoint y: 190, distance: 389.8
click at [489, 190] on h1 "Explore the World’s Best Weather API" at bounding box center [738, 204] width 673 height 105
click at [480, 190] on h1 "Explore the World’s Best Weather API" at bounding box center [738, 204] width 673 height 105
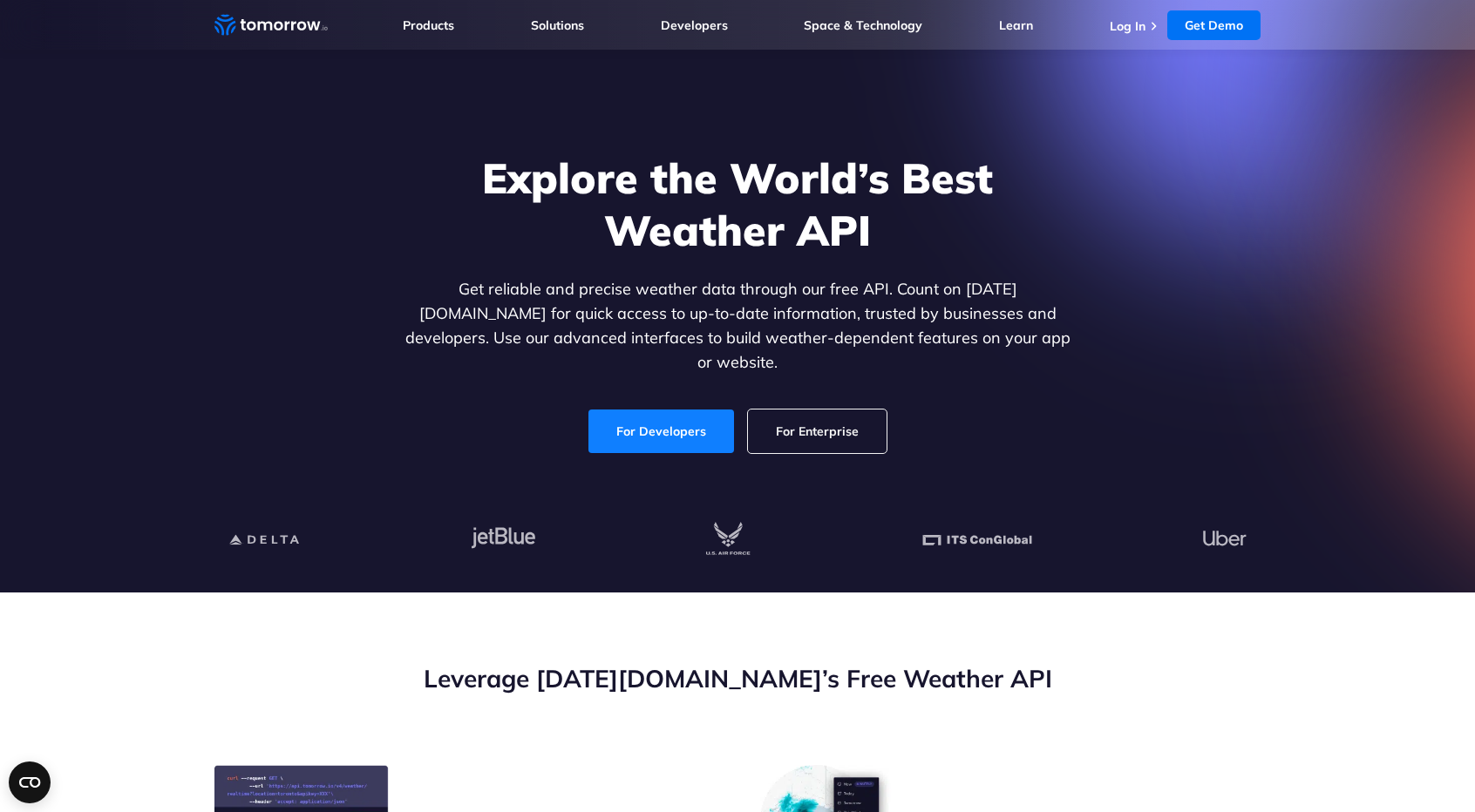
click at [651, 414] on link "For Developers" at bounding box center [661, 431] width 146 height 44
click at [809, 412] on link "For Enterprise" at bounding box center [818, 431] width 139 height 44
click at [820, 414] on link "For Enterprise" at bounding box center [818, 431] width 139 height 44
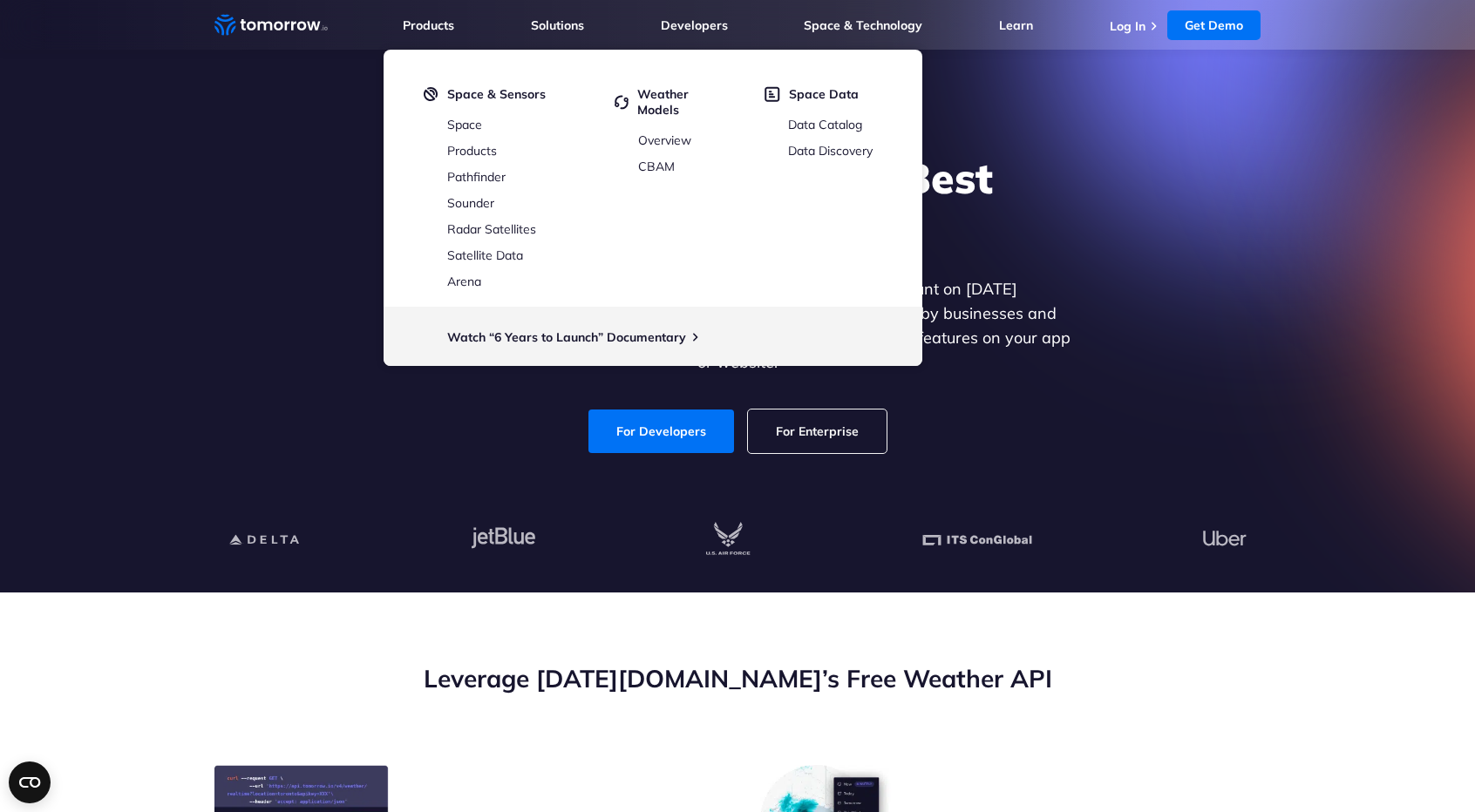
drag, startPoint x: 1184, startPoint y: 159, endPoint x: 1154, endPoint y: 146, distance: 32.7
click at [1184, 159] on div "Explore the World’s Best Weather API Get reliable and precise weather data thro…" at bounding box center [737, 303] width 1074 height 371
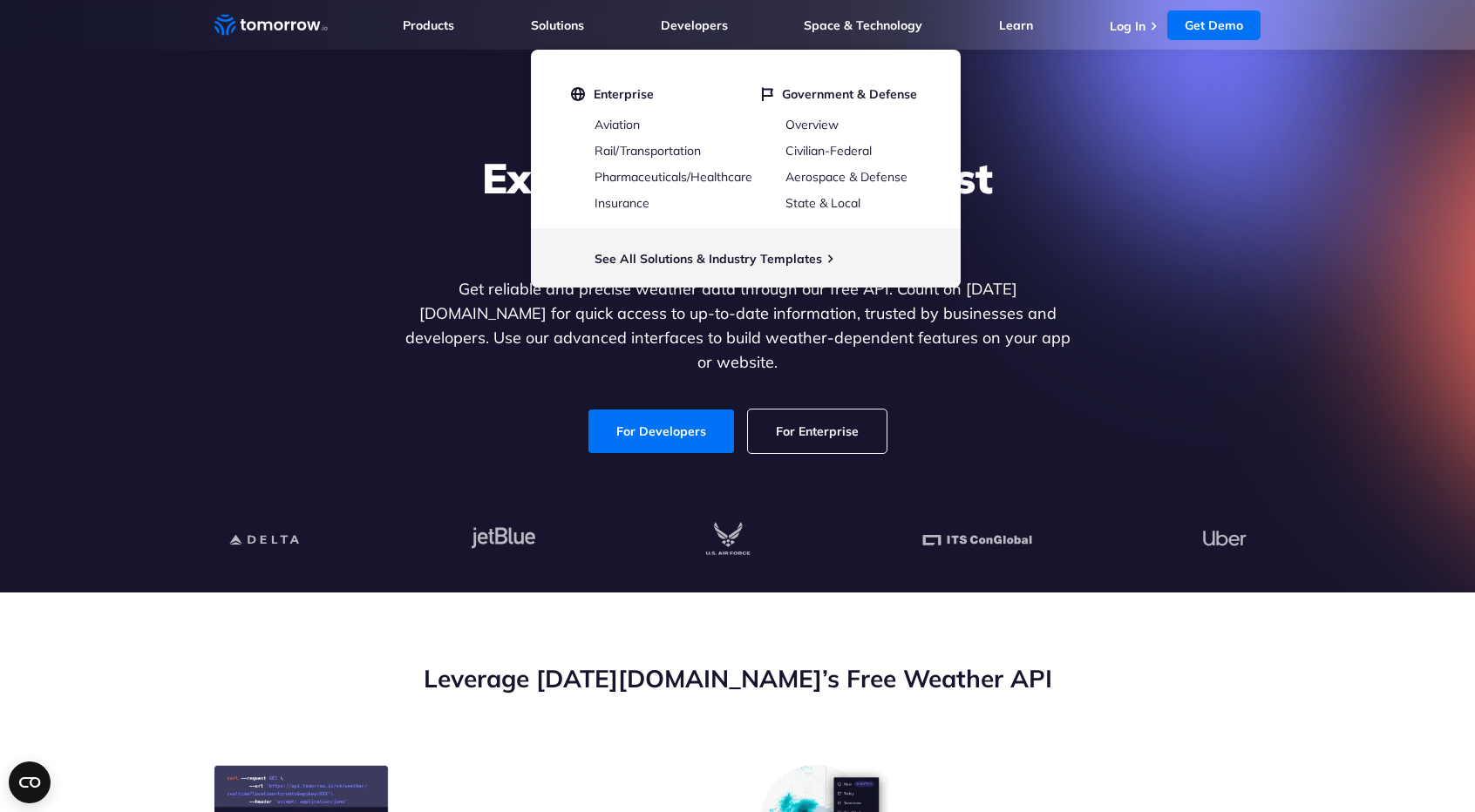
click at [1059, 428] on div "For Developers For Enterprise" at bounding box center [738, 431] width 673 height 44
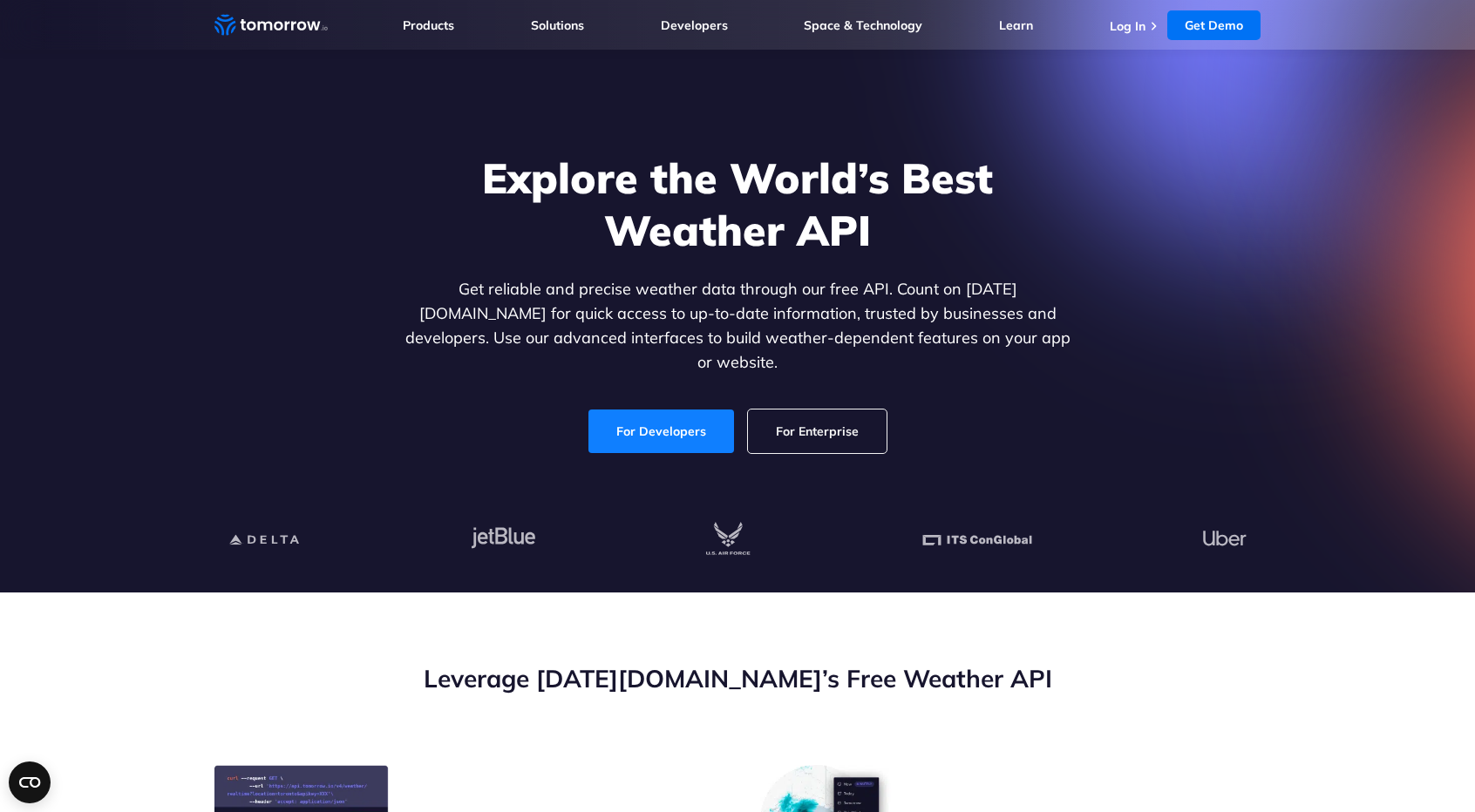
click at [672, 424] on link "For Developers" at bounding box center [661, 431] width 146 height 44
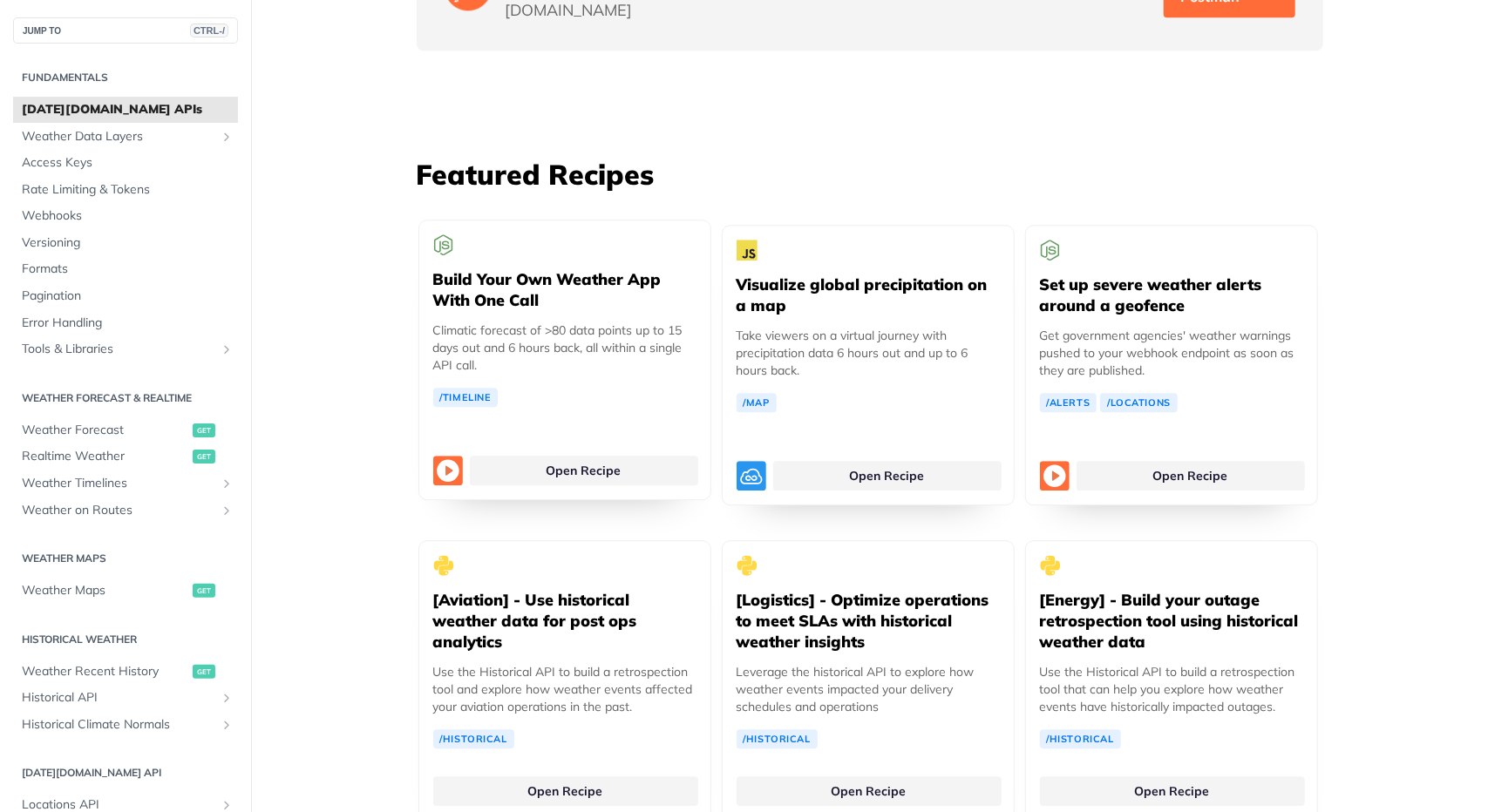
scroll to position [3051, 0]
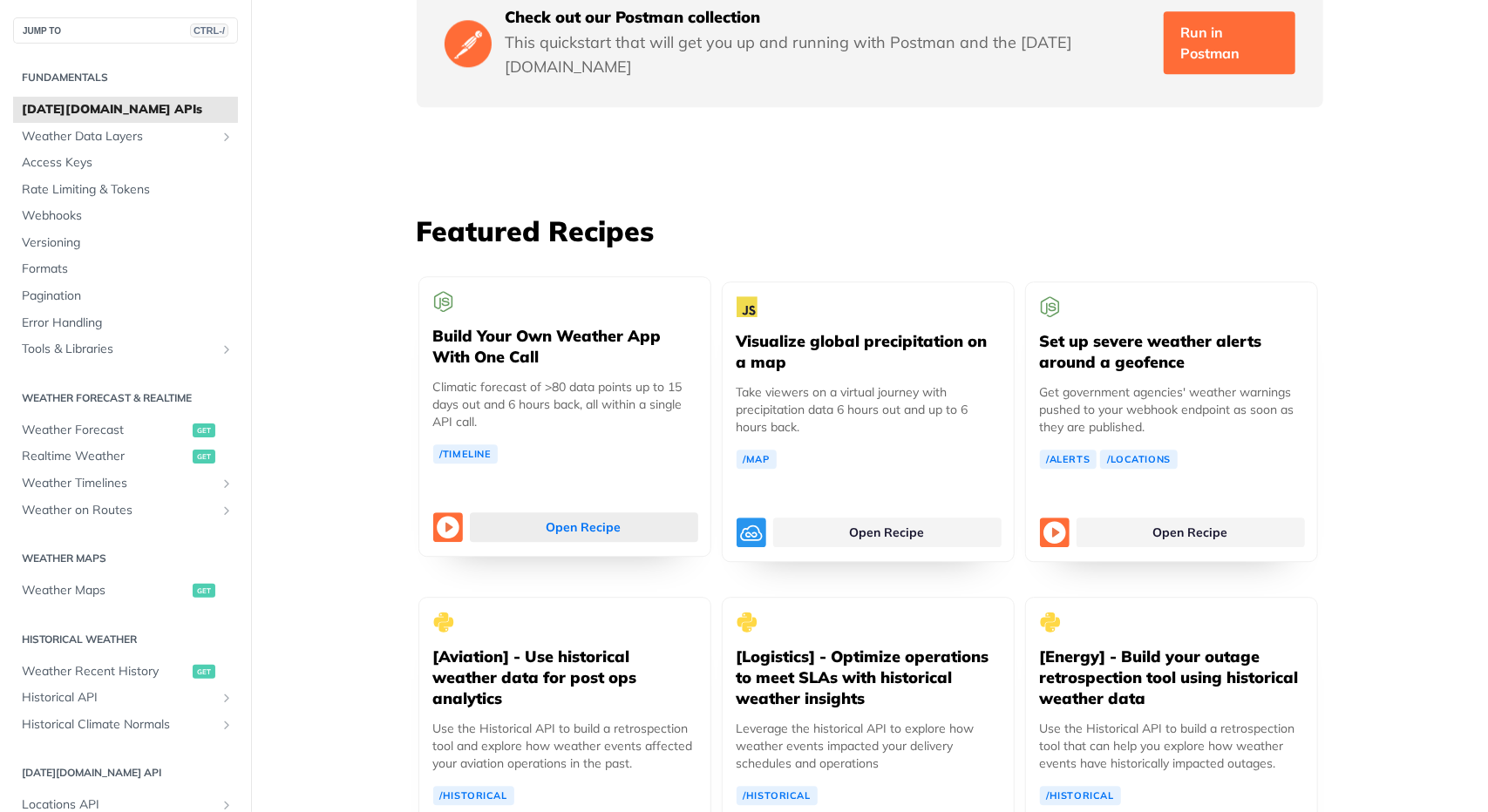
click at [517, 513] on link "Open Recipe" at bounding box center [584, 527] width 228 height 30
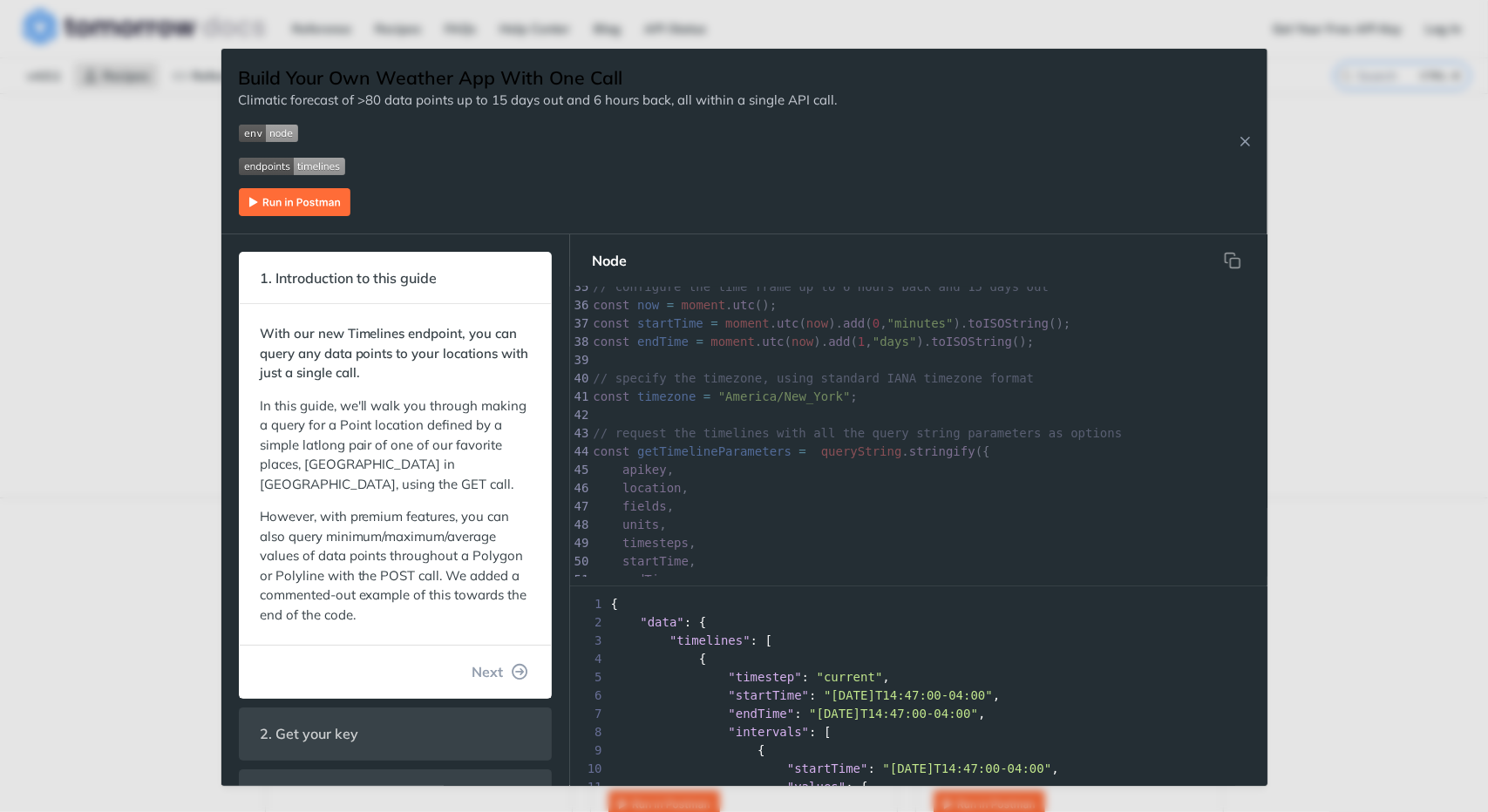
scroll to position [784, 0]
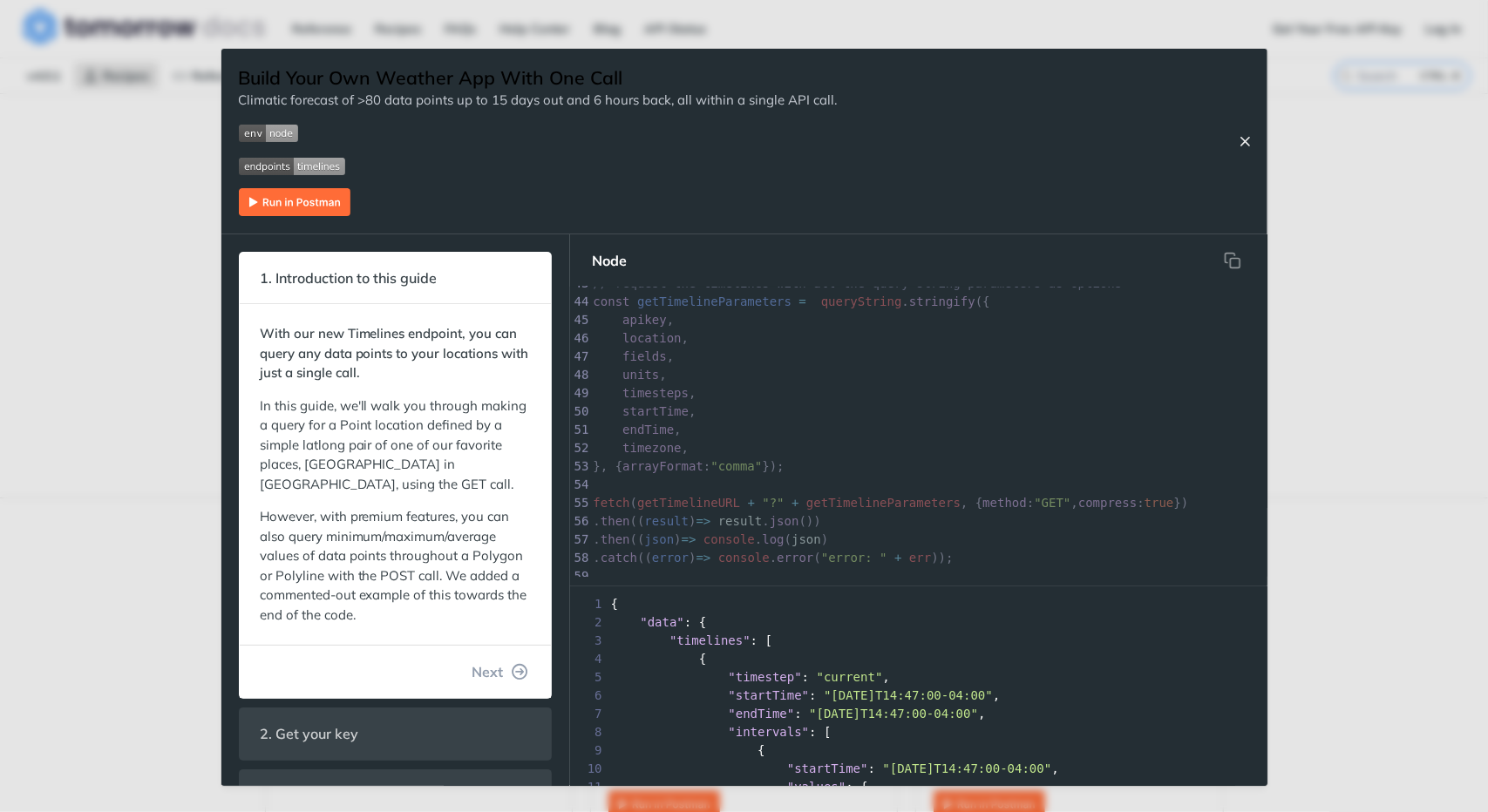
click at [1253, 144] on button "Close Recipe" at bounding box center [1246, 141] width 26 height 18
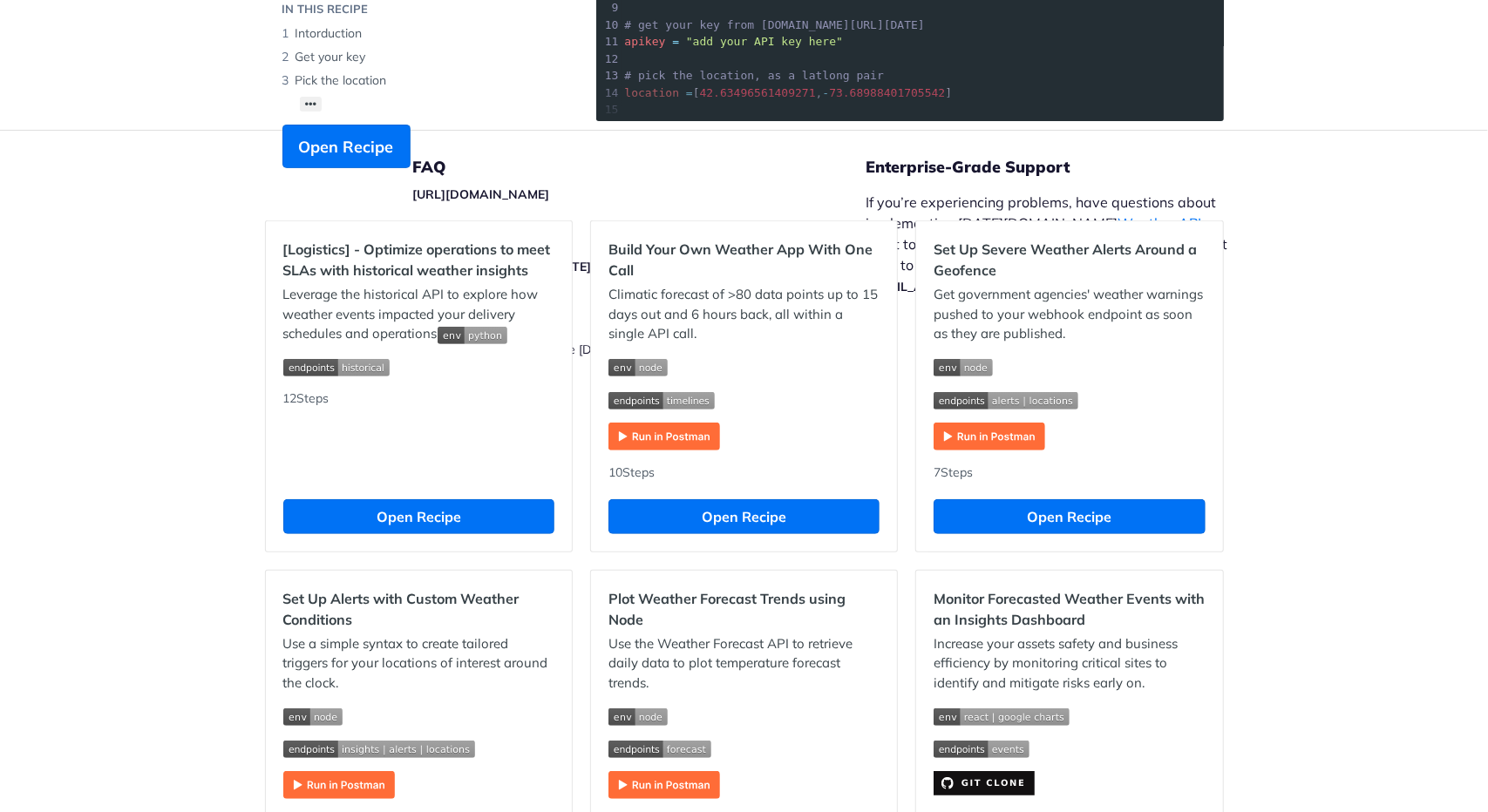
scroll to position [189, 0]
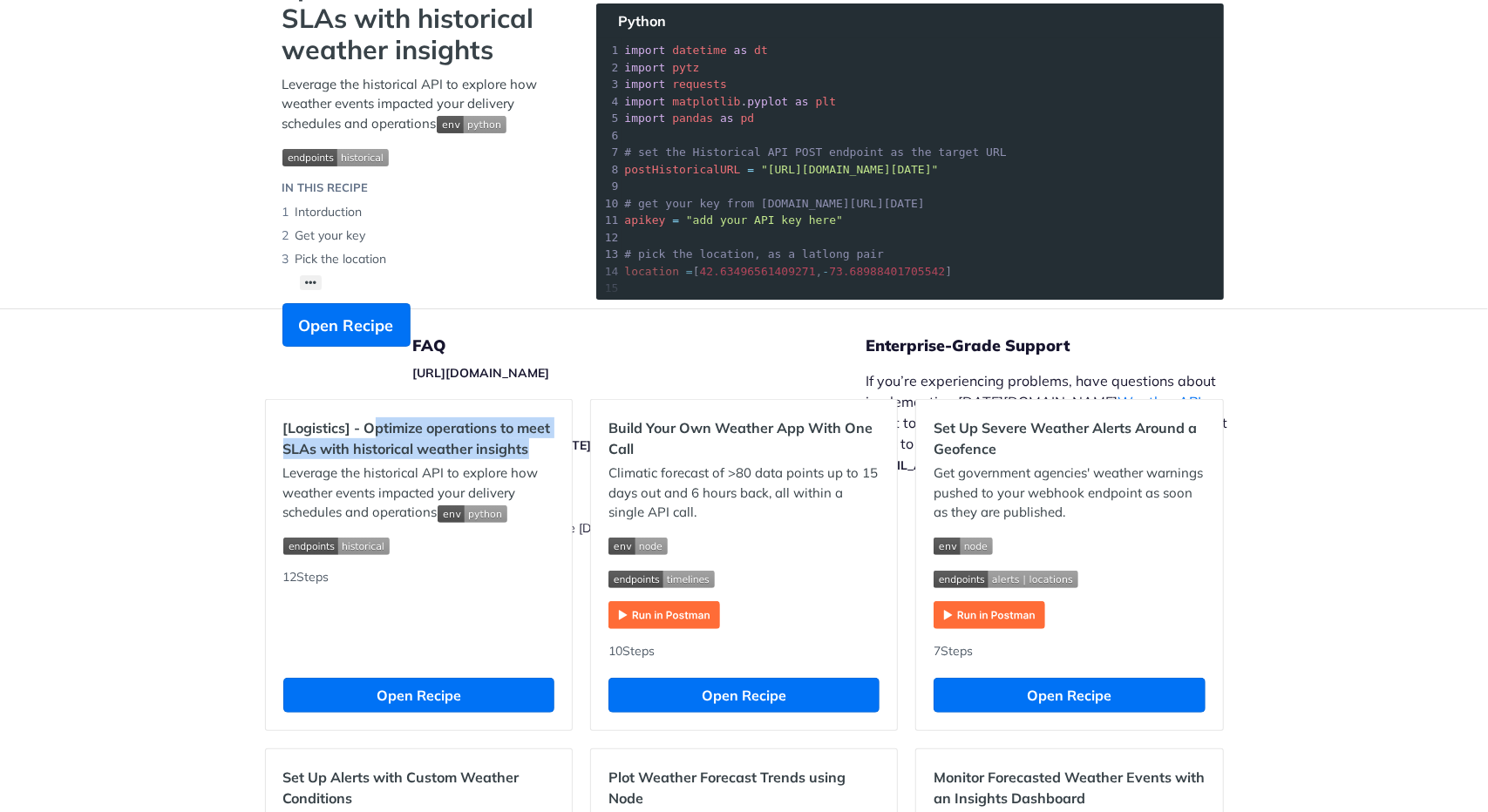
drag, startPoint x: 364, startPoint y: 421, endPoint x: 562, endPoint y: 447, distance: 199.7
click at [562, 447] on div "[Logistics] - Optimize operations to meet SLAs with historical weather insights…" at bounding box center [419, 565] width 306 height 330
click at [200, 479] on footer "FAQ https://tomorrowio.zendesk.com/ Release Notes https://docs.tomorrow.io/refe…" at bounding box center [744, 465] width 1488 height 314
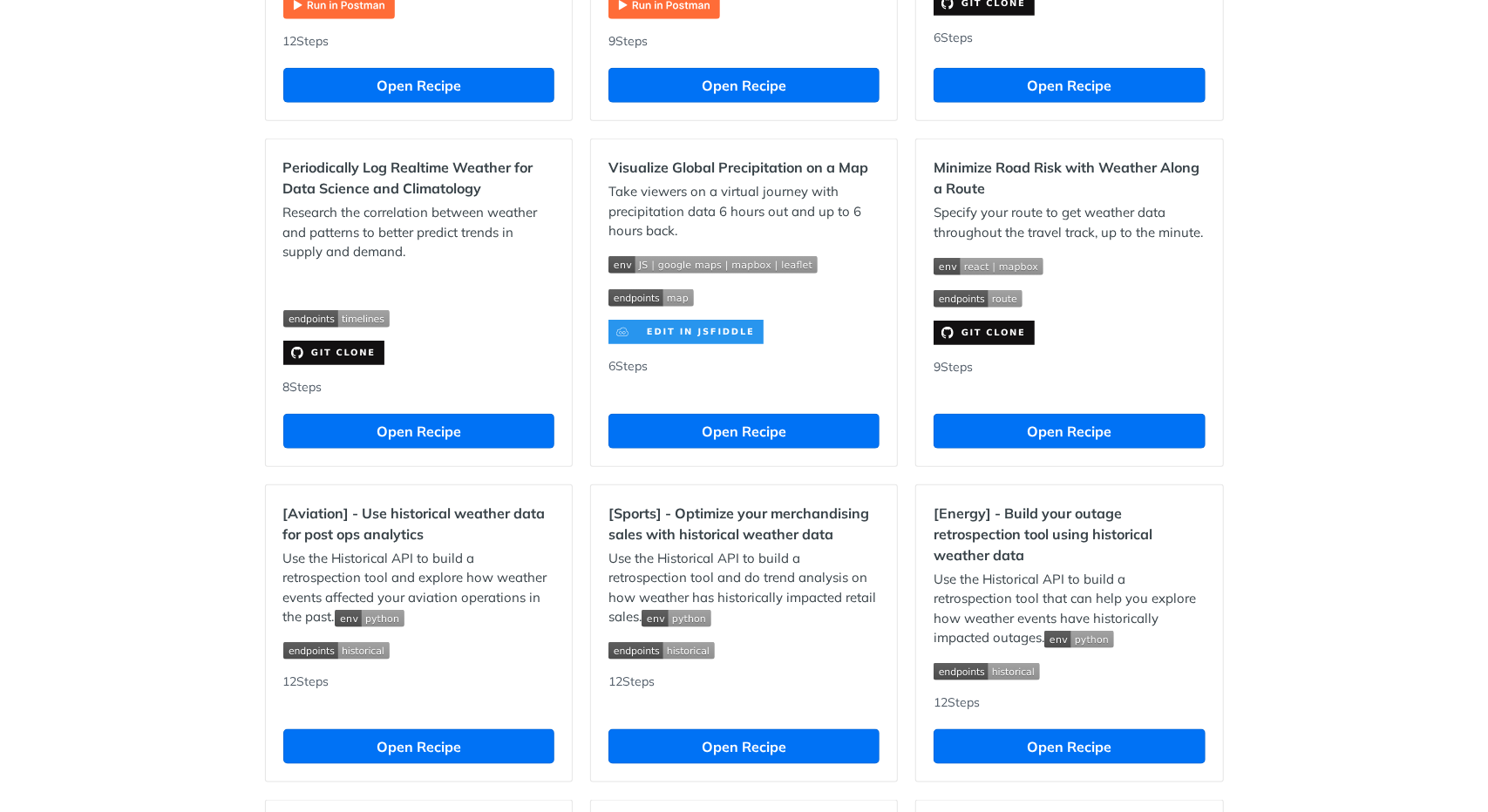
scroll to position [1496, 0]
